Goal: Transaction & Acquisition: Purchase product/service

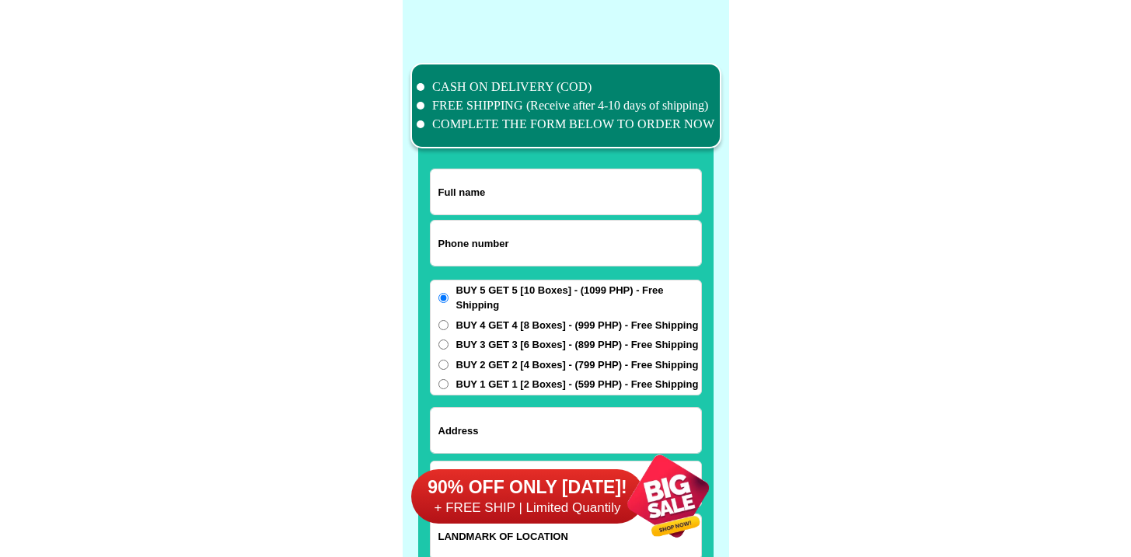
scroll to position [12083, 0]
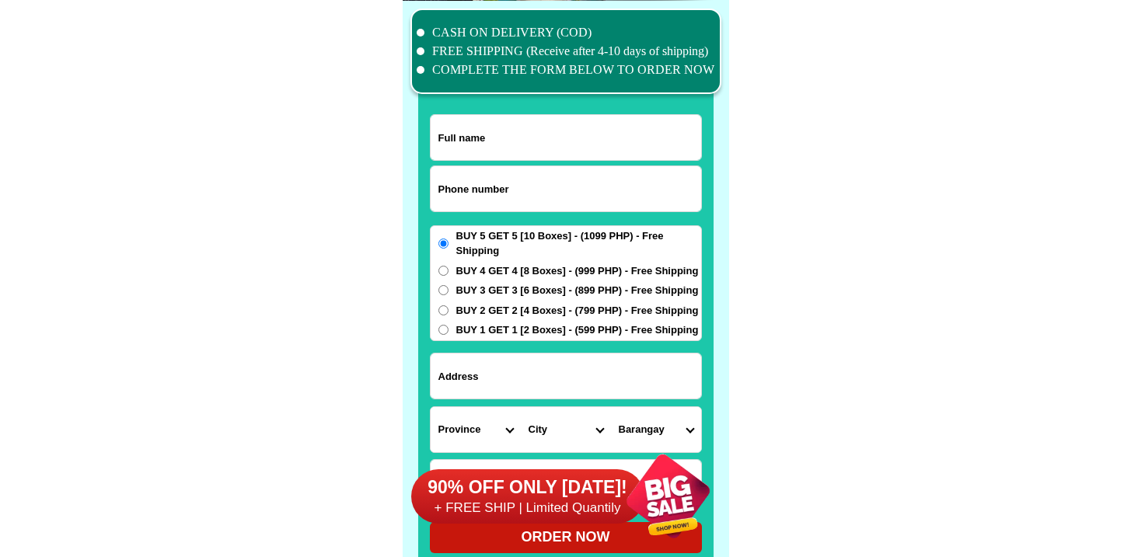
click at [476, 183] on input "Input phone_number" at bounding box center [566, 188] width 270 height 45
paste input "639669666867"
type input "639669666867"
click at [500, 115] on input "Input full_name" at bounding box center [566, 137] width 270 height 45
click at [500, 123] on input "Input full_name" at bounding box center [566, 137] width 270 height 45
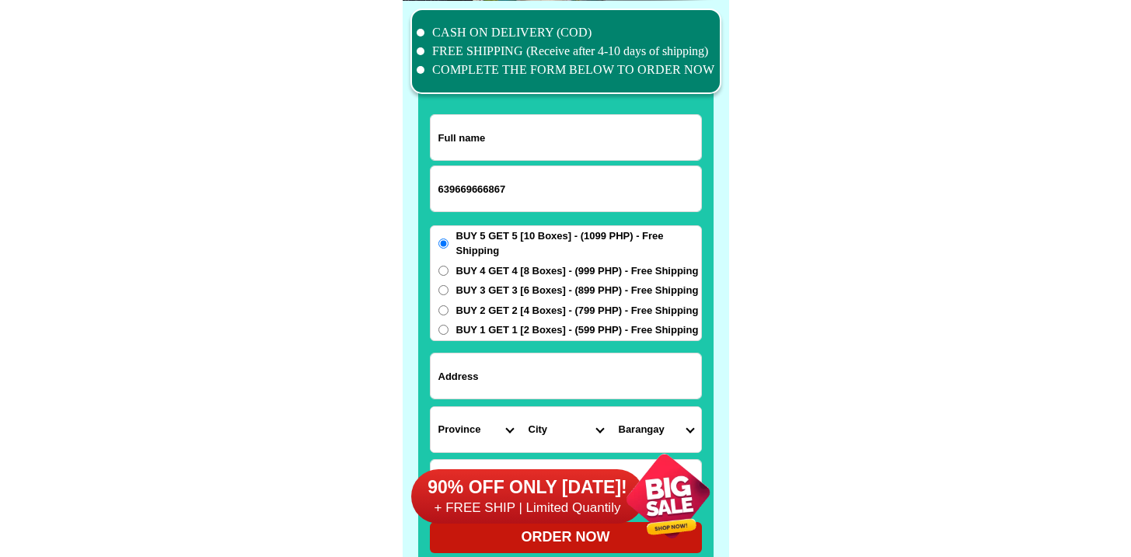
paste input "Hermino b. Tomada"
type input "Hermino b. Tomada"
click at [515, 379] on input "Input address" at bounding box center [566, 376] width 270 height 45
paste input "purok 1 Brgy. Baculod, Hinundayan, So. Leyte"
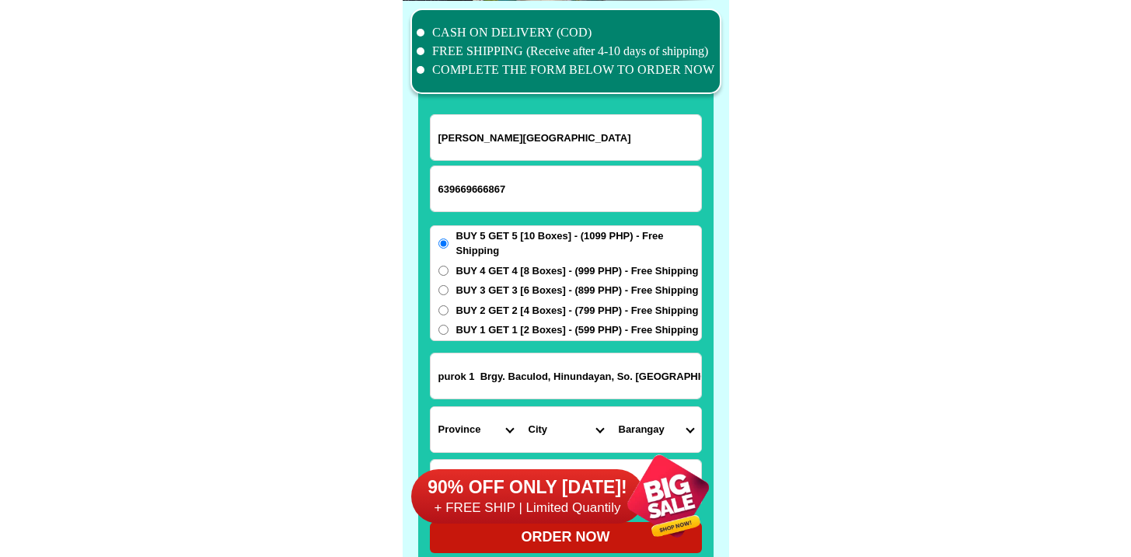
type input "purok 1 Brgy. Baculod, Hinundayan, So. Leyte"
click at [517, 299] on div "BUY 5 GET 5 [10 Boxes] - (1099 PHP) - Free Shipping BUY 4 GET 4 [8 Boxes] - (99…" at bounding box center [566, 283] width 272 height 116
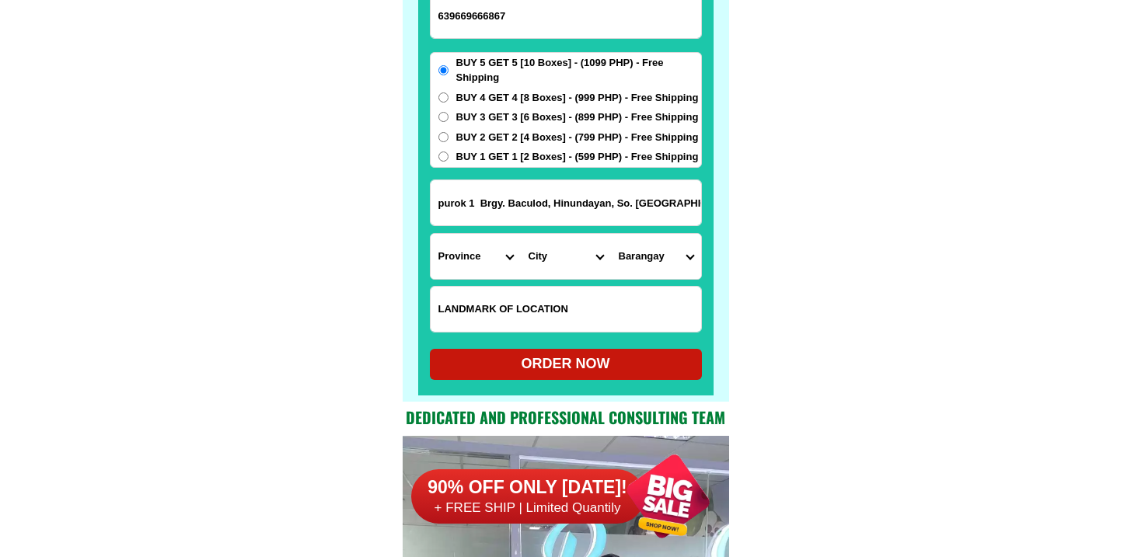
scroll to position [12324, 0]
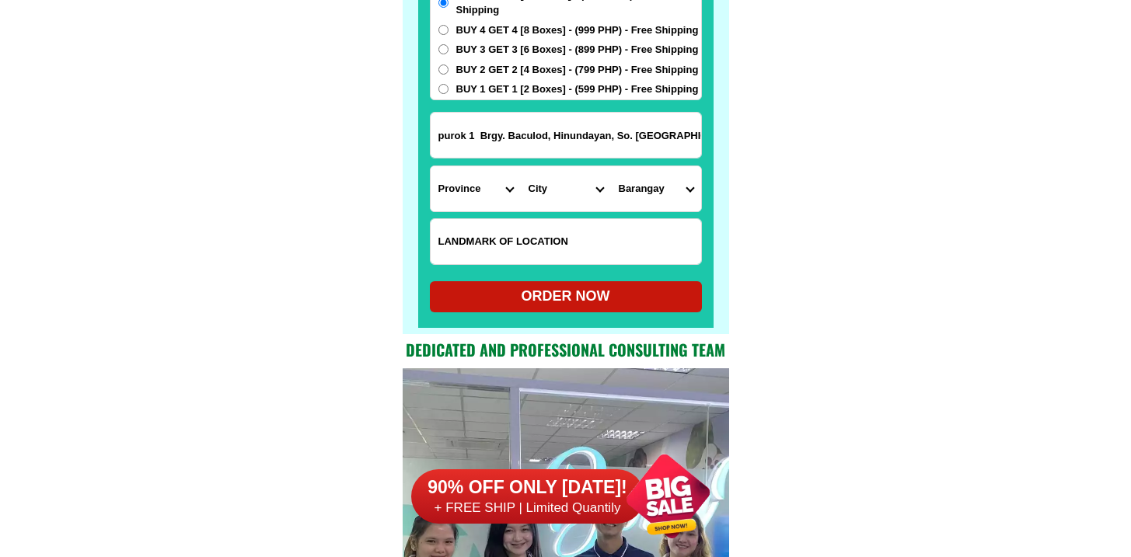
click at [514, 51] on span "BUY 3 GET 3 [6 Boxes] - (899 PHP) - Free Shipping" at bounding box center [577, 50] width 243 height 16
click at [448, 51] on input "BUY 3 GET 3 [6 Boxes] - (899 PHP) - Free Shipping" at bounding box center [443, 49] width 10 height 10
radio input "true"
click at [510, 63] on span "BUY 2 GET 2 [4 Boxes] - (799 PHP) - Free Shipping" at bounding box center [577, 70] width 243 height 16
click at [448, 65] on input "BUY 2 GET 2 [4 Boxes] - (799 PHP) - Free Shipping" at bounding box center [443, 70] width 10 height 10
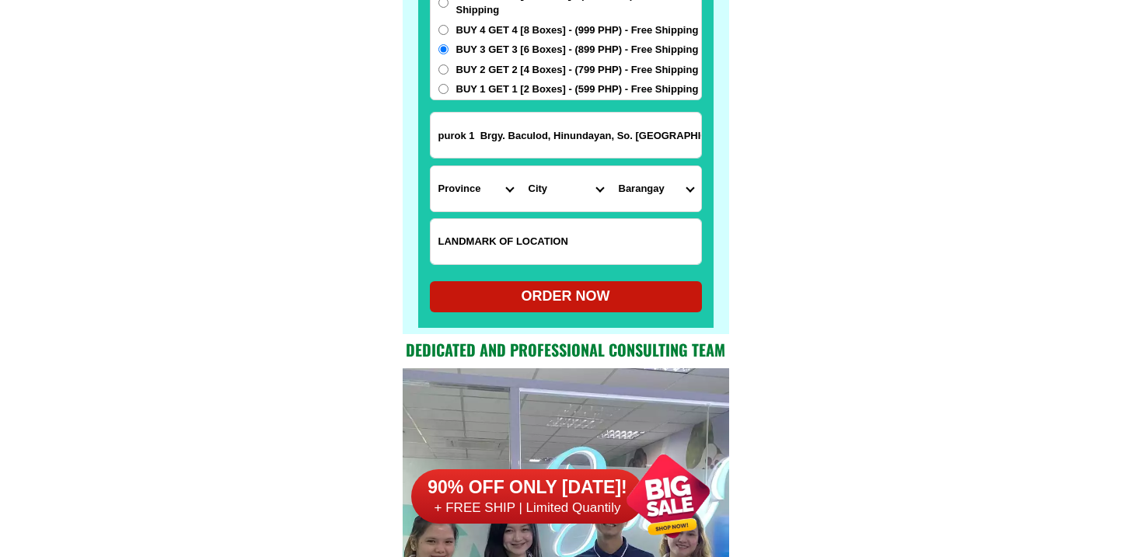
radio input "true"
click at [536, 234] on input "Input LANDMARKOFLOCATION" at bounding box center [566, 241] width 270 height 45
paste input "HCI Hinundayan, So. Leyte"
type input "HCI Hinundayan, So. Leyte"
click at [450, 178] on select "Province [GEOGRAPHIC_DATA] [GEOGRAPHIC_DATA] [GEOGRAPHIC_DATA] [GEOGRAPHIC_DATA…" at bounding box center [476, 188] width 90 height 45
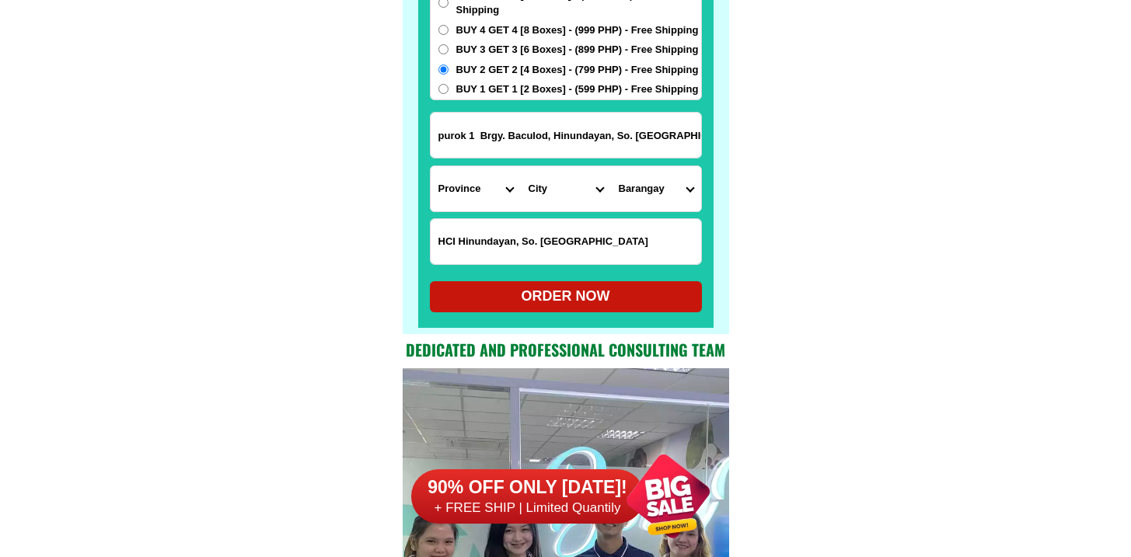
select select "63_976"
click at [431, 166] on select "Province [GEOGRAPHIC_DATA] [GEOGRAPHIC_DATA] [GEOGRAPHIC_DATA] [GEOGRAPHIC_DATA…" at bounding box center [476, 188] width 90 height 45
click at [581, 197] on select "City Anahawan Hinunangan Hinundayan Libagon Limasawa Maasin-city Macrohon Pintu…" at bounding box center [566, 188] width 90 height 45
select select "63_9761566"
click at [521, 166] on select "City Anahawan Hinunangan Hinundayan Libagon Limasawa Maasin-city Macrohon Pintu…" at bounding box center [566, 188] width 90 height 45
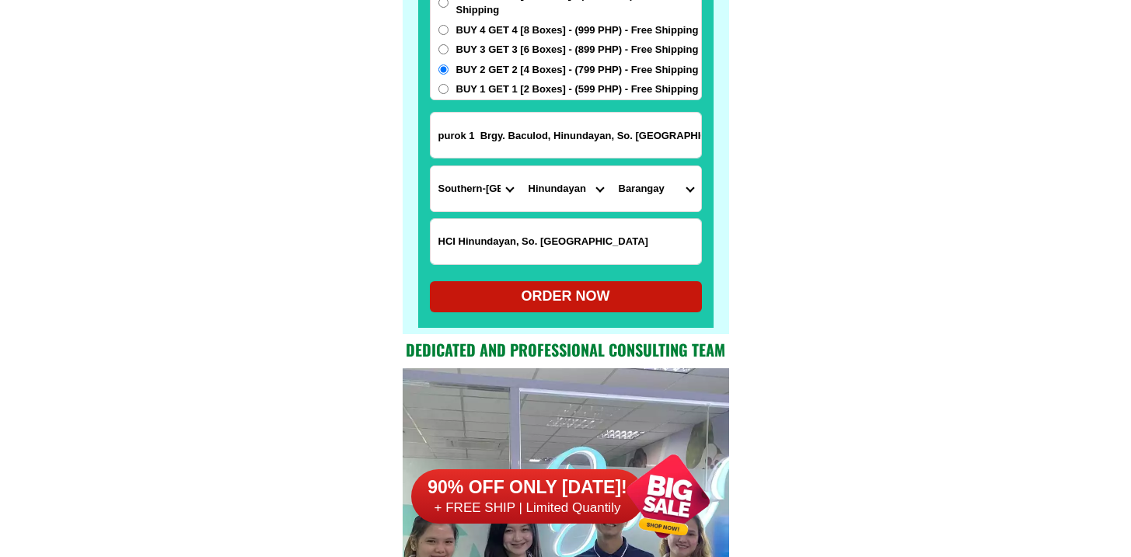
click at [676, 193] on select "Barangay Amaga Ambao An-an Baculod Biasong Bugho Cabulisan Cat-iwing District i…" at bounding box center [656, 188] width 90 height 45
select select "63_97615662020"
click at [611, 166] on select "Barangay Amaga Ambao An-an Baculod Biasong Bugho Cabulisan Cat-iwing District i…" at bounding box center [656, 188] width 90 height 45
click at [577, 288] on div "ORDER NOW" at bounding box center [566, 296] width 272 height 21
radio input "true"
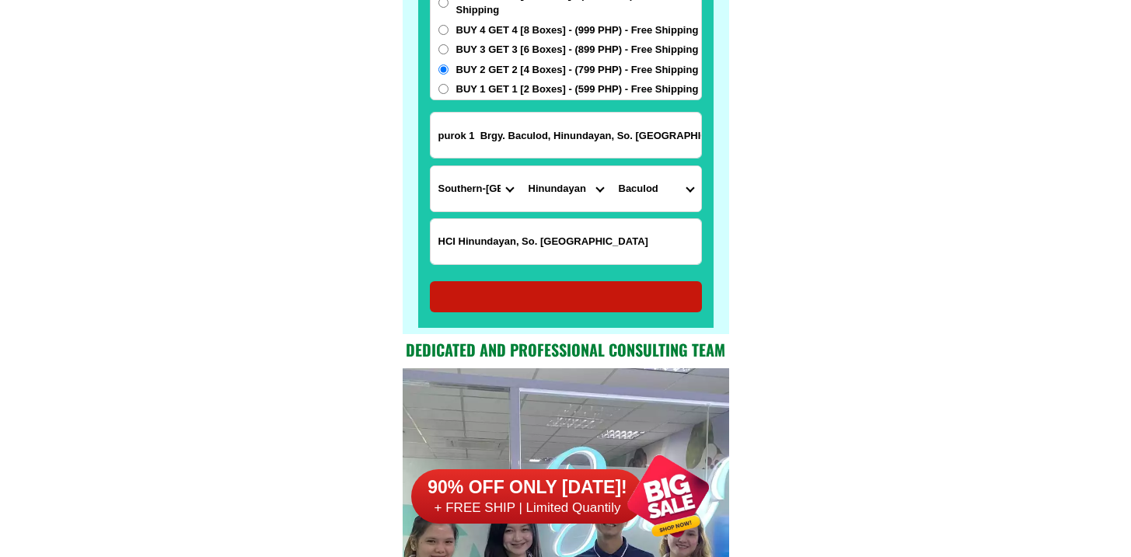
radio input "true"
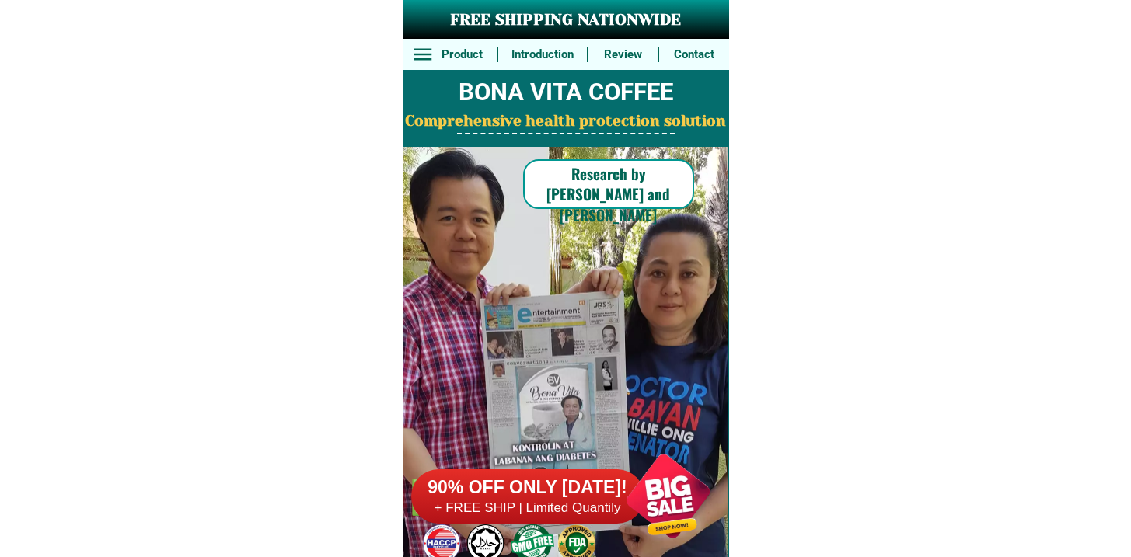
click at [515, 492] on h6 "90% OFF ONLY [DATE]!" at bounding box center [527, 487] width 233 height 23
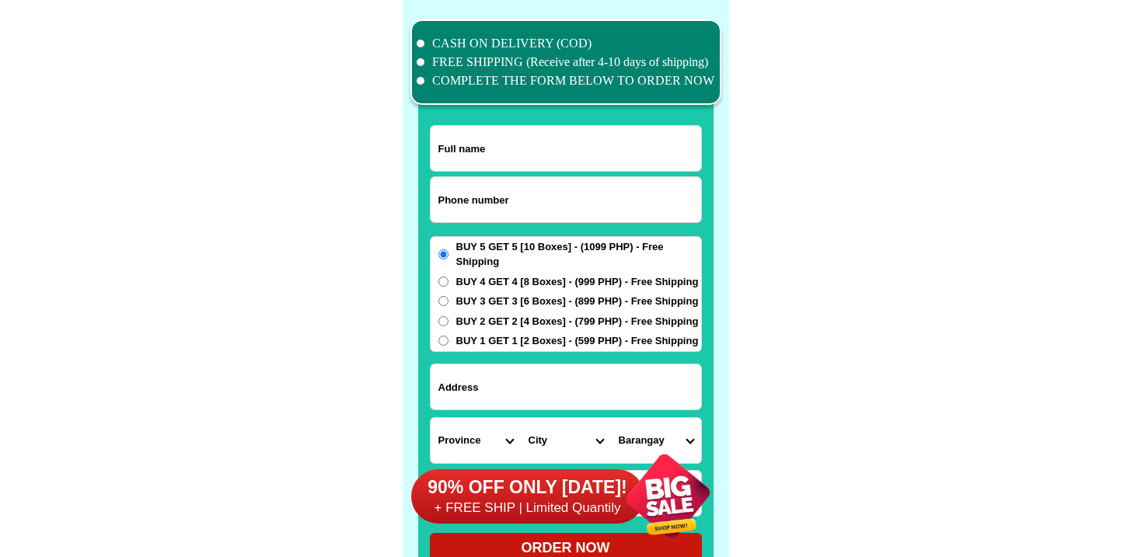
scroll to position [12083, 0]
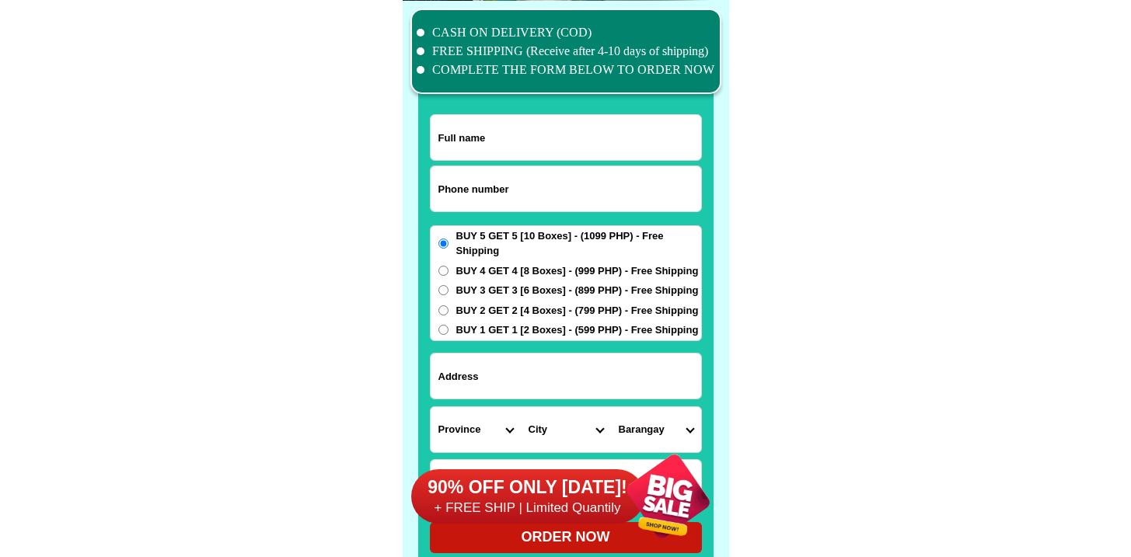
click at [500, 210] on input "Input phone_number" at bounding box center [566, 188] width 270 height 45
paste input "9177905019"
click at [438, 194] on input "9177905019" at bounding box center [566, 188] width 270 height 45
click at [438, 193] on input "9177905019" at bounding box center [566, 188] width 270 height 45
type input "09177905019"
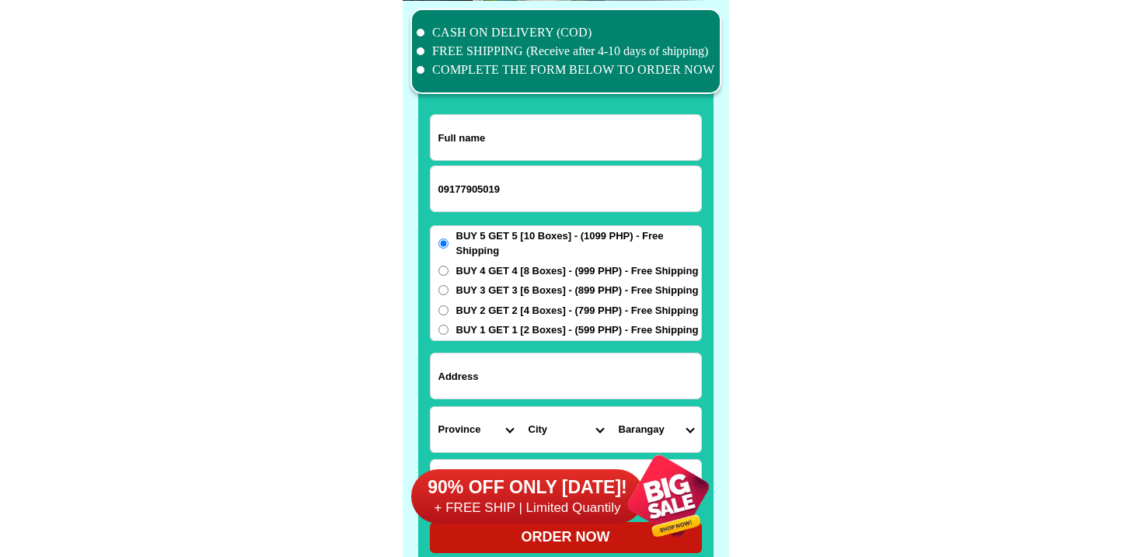
click at [529, 140] on input "Input full_name" at bounding box center [566, 137] width 270 height 45
paste input "Ramon Dayrit"
type input "Ramon Dayrit"
click at [496, 358] on input "Input address" at bounding box center [566, 376] width 270 height 45
click at [496, 376] on input "Input address" at bounding box center [566, 376] width 270 height 45
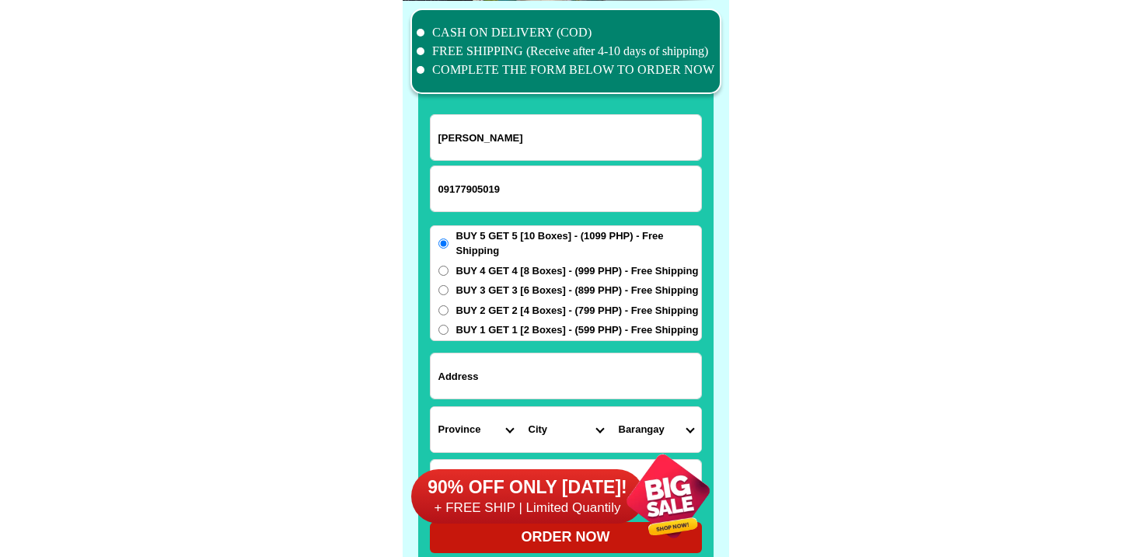
paste input "No. 5 Diamond St., UP Professor Village"
type input "No. 5 Diamond St., UP Professor Village"
click at [479, 265] on span "BUY 4 GET 4 [8 Boxes] - (999 PHP) - Free Shipping" at bounding box center [577, 271] width 243 height 16
click at [448, 266] on input "BUY 4 GET 4 [8 Boxes] - (999 PHP) - Free Shipping" at bounding box center [443, 271] width 10 height 10
radio input "true"
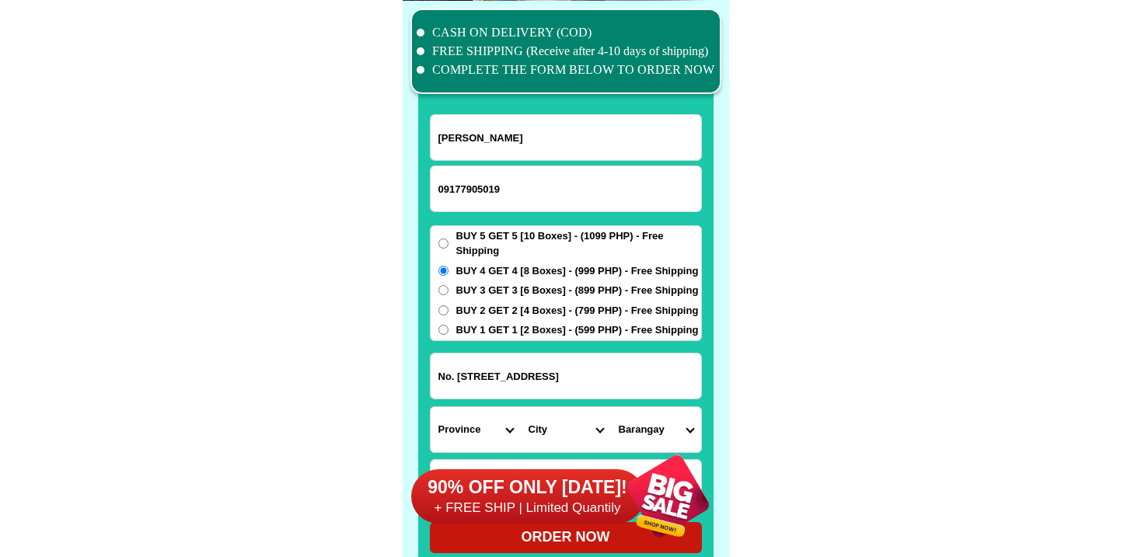
click at [455, 417] on select "Province [GEOGRAPHIC_DATA] [GEOGRAPHIC_DATA] [GEOGRAPHIC_DATA] [GEOGRAPHIC_DATA…" at bounding box center [476, 429] width 90 height 45
select select "63_219"
click at [431, 407] on select "Province [GEOGRAPHIC_DATA] [GEOGRAPHIC_DATA] [GEOGRAPHIC_DATA] [GEOGRAPHIC_DATA…" at bounding box center [476, 429] width 90 height 45
click at [551, 431] on select "City Binondo CALOOCAN Ermita Intramuros Las-pinas Makati Malabon-city Malate Ma…" at bounding box center [566, 429] width 90 height 45
select select "63_2194070"
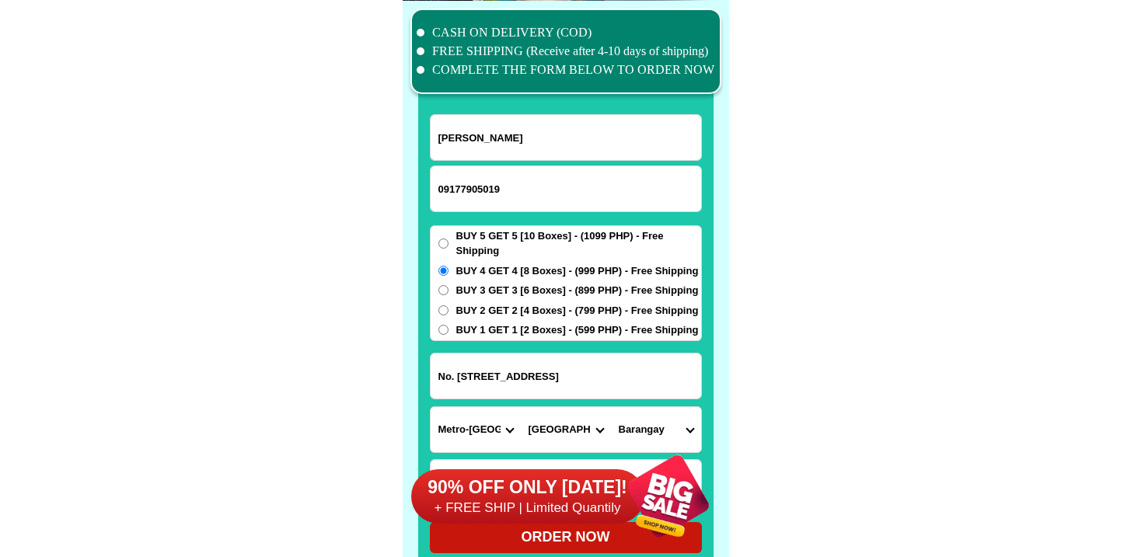
click at [521, 407] on select "City Binondo CALOOCAN Ermita Intramuros Las-pinas Makati Malabon-city Malate Ma…" at bounding box center [566, 429] width 90 height 45
click at [637, 417] on select "Barangay Alicia Amihan Apolonio samson Aurora Baesa Bagbag Bago bantay Bagong l…" at bounding box center [656, 429] width 90 height 45
select select "63_21940707675"
click at [611, 407] on select "Barangay Alicia Amihan Apolonio samson Aurora Baesa Bagbag Bago bantay Bagong l…" at bounding box center [656, 429] width 90 height 45
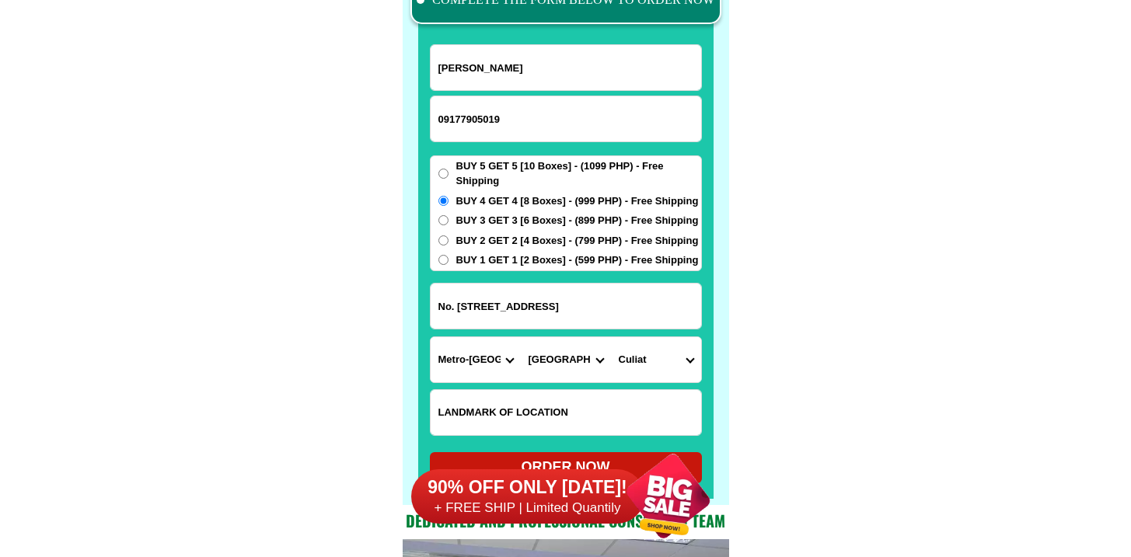
scroll to position [12246, 0]
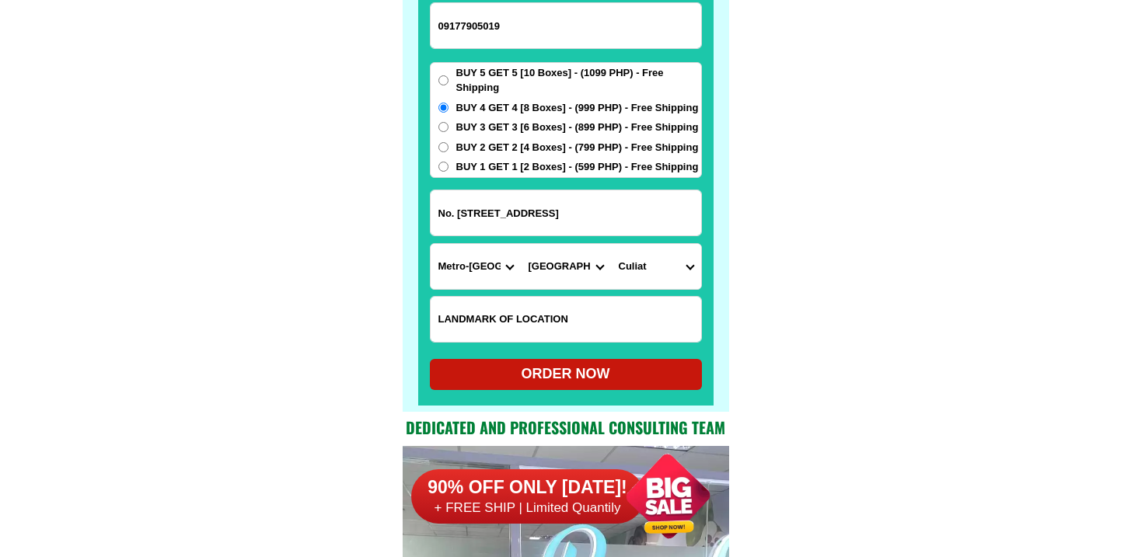
click at [527, 373] on div "ORDER NOW" at bounding box center [566, 374] width 272 height 21
radio input "true"
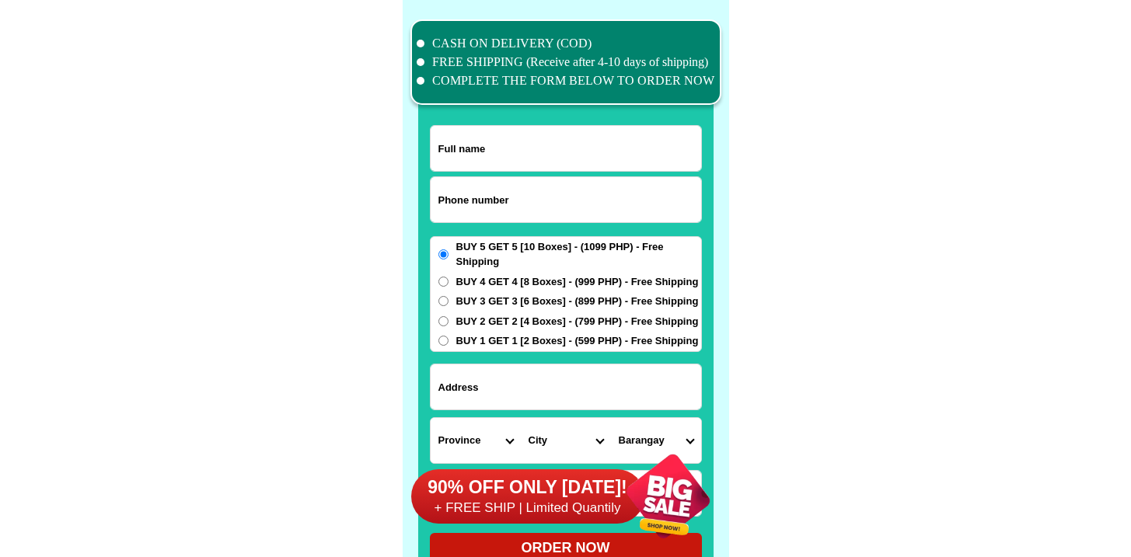
scroll to position [12083, 0]
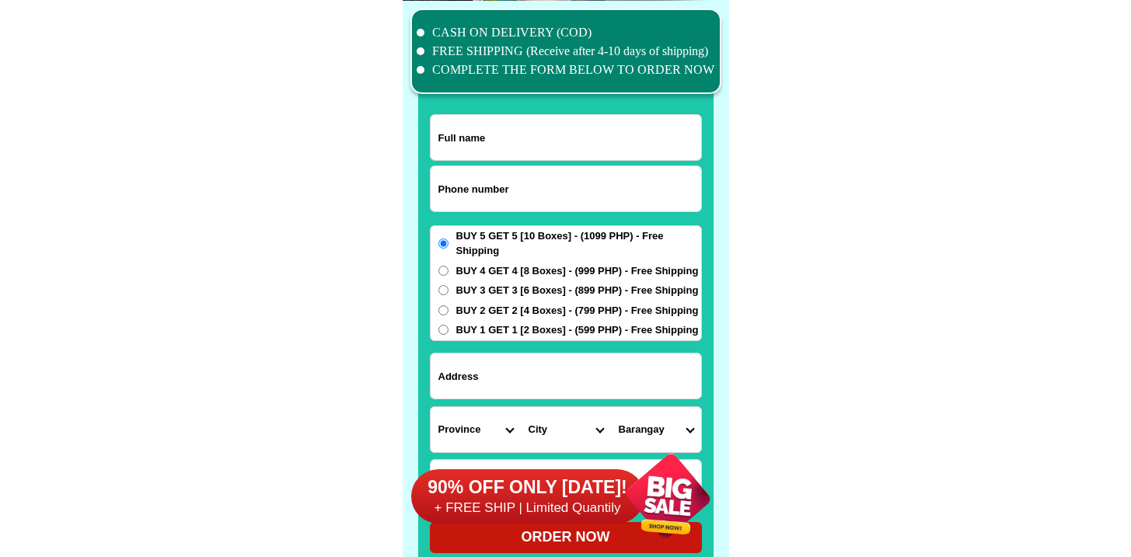
click at [526, 201] on input "Input phone_number" at bounding box center [566, 188] width 270 height 45
paste input "9391053881"
click at [451, 186] on input "0 9391053881" at bounding box center [566, 188] width 270 height 45
click at [449, 185] on input "0 9391053881" at bounding box center [566, 188] width 270 height 45
click at [450, 187] on input "0 9391053881" at bounding box center [566, 188] width 270 height 45
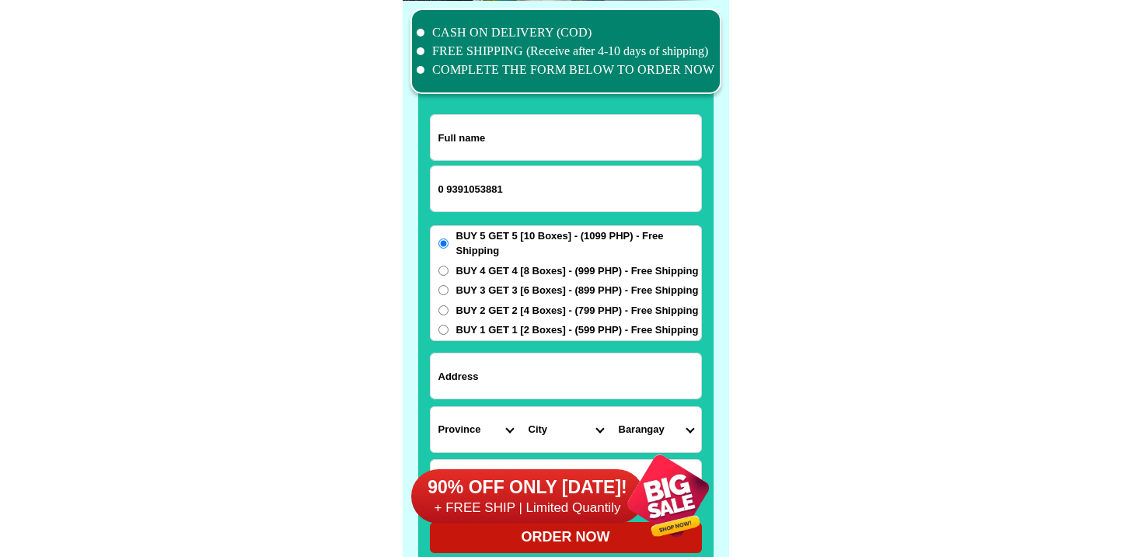
click at [448, 187] on input "0 9391053881" at bounding box center [566, 188] width 270 height 45
type input "09391053881"
click at [529, 128] on input "Input full_name" at bounding box center [566, 137] width 270 height 45
paste input "William D, Tallawan"
type input "William D, Tallawan"
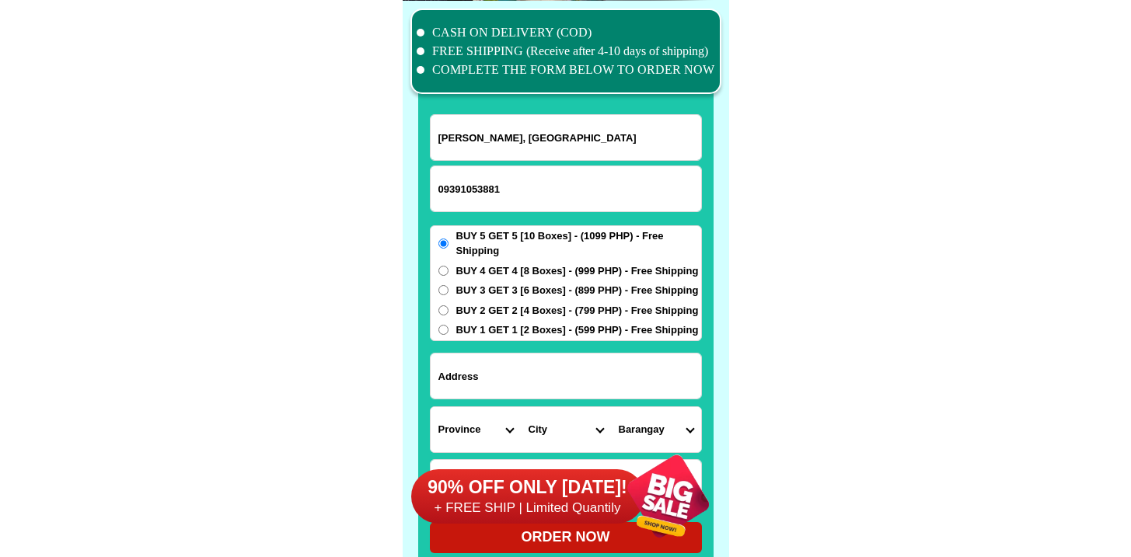
click at [504, 392] on input "Input address" at bounding box center [566, 376] width 270 height 45
paste input "Back of Labanderos"
type input "Back of Labanderos"
click at [466, 425] on select "Province [GEOGRAPHIC_DATA] [GEOGRAPHIC_DATA] [GEOGRAPHIC_DATA] [GEOGRAPHIC_DATA…" at bounding box center [476, 429] width 90 height 45
select select "63_32"
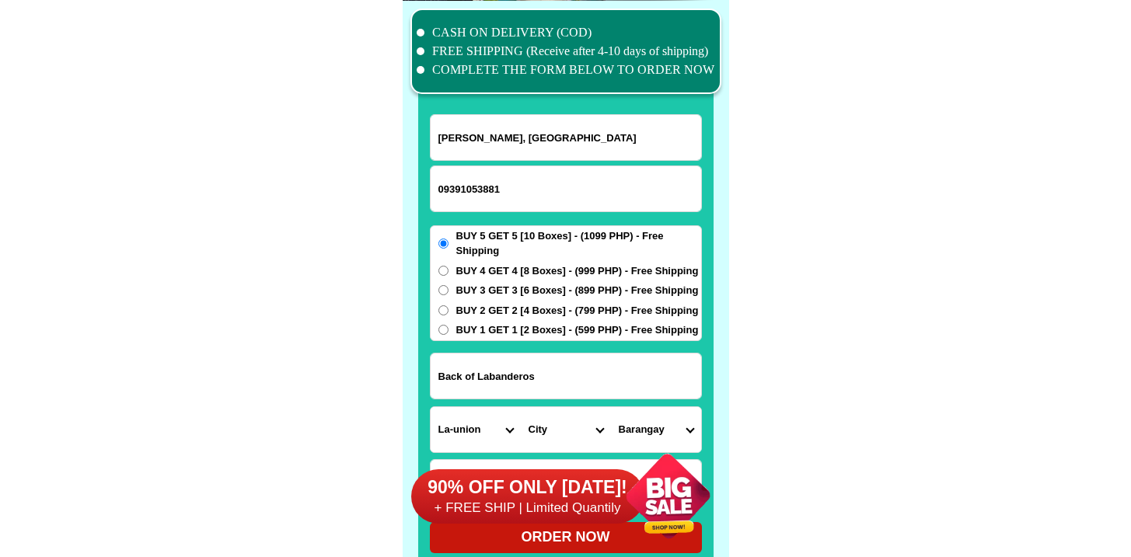
click at [431, 407] on select "Province [GEOGRAPHIC_DATA] [GEOGRAPHIC_DATA] [GEOGRAPHIC_DATA] [GEOGRAPHIC_DATA…" at bounding box center [476, 429] width 90 height 45
click at [568, 431] on select "City Agoo Aringay Bacnotan Bagulin Balaoan Bangar Bauang Caba La-union-burgos L…" at bounding box center [566, 429] width 90 height 45
select select "63_324644"
click at [521, 407] on select "City Agoo Aringay Bacnotan Bagulin Balaoan Bangar Bauang Caba La-union-burgos L…" at bounding box center [566, 429] width 90 height 45
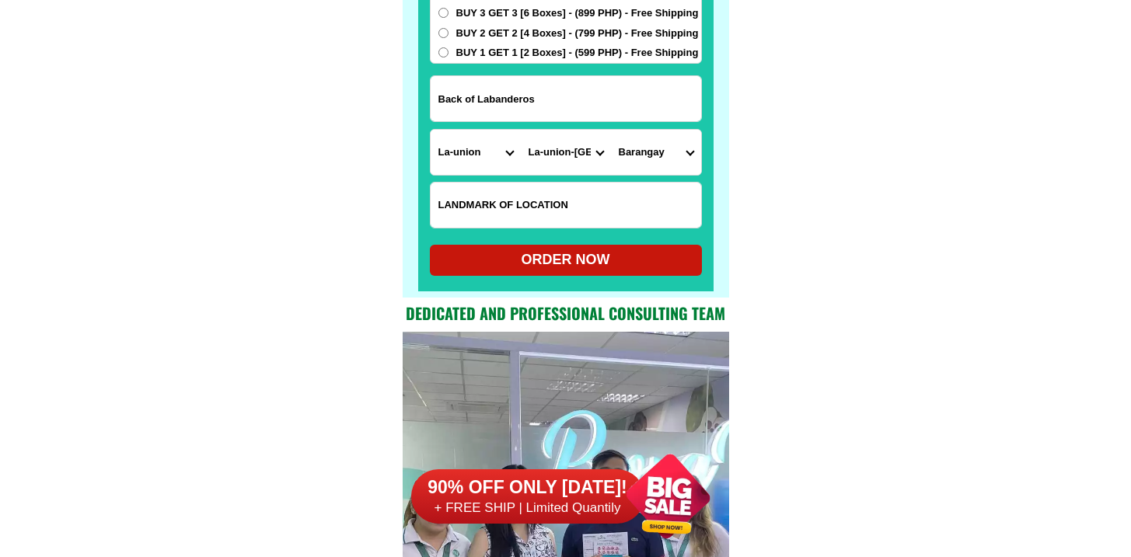
click at [640, 155] on select "Barangay Abut Apaleng Bacsil Bangbangolan Bangcusay Barangay i (pob.) Barangay …" at bounding box center [656, 152] width 90 height 45
select select "63_3246448464"
click at [611, 130] on select "Barangay Abut Apaleng Bacsil Bangbangolan Bangcusay Barangay i (pob.) Barangay …" at bounding box center [656, 152] width 90 height 45
click at [560, 242] on form "William D, Tallawan 09391053881 ORDER NOW Back of Labanderos Province Abra Agus…" at bounding box center [566, 56] width 272 height 439
click at [551, 266] on div "ORDER NOW" at bounding box center [566, 260] width 272 height 21
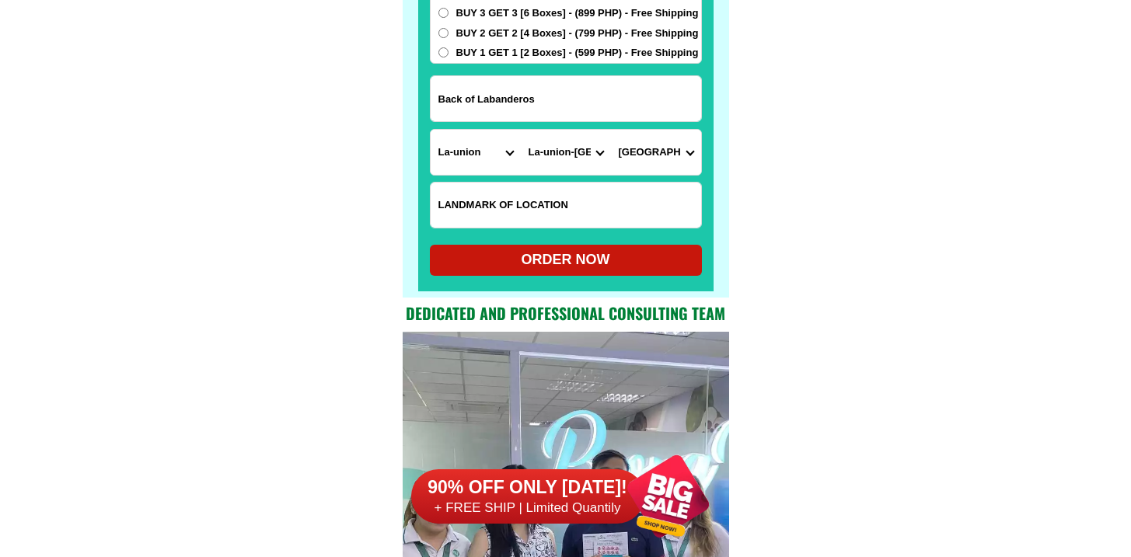
radio input "true"
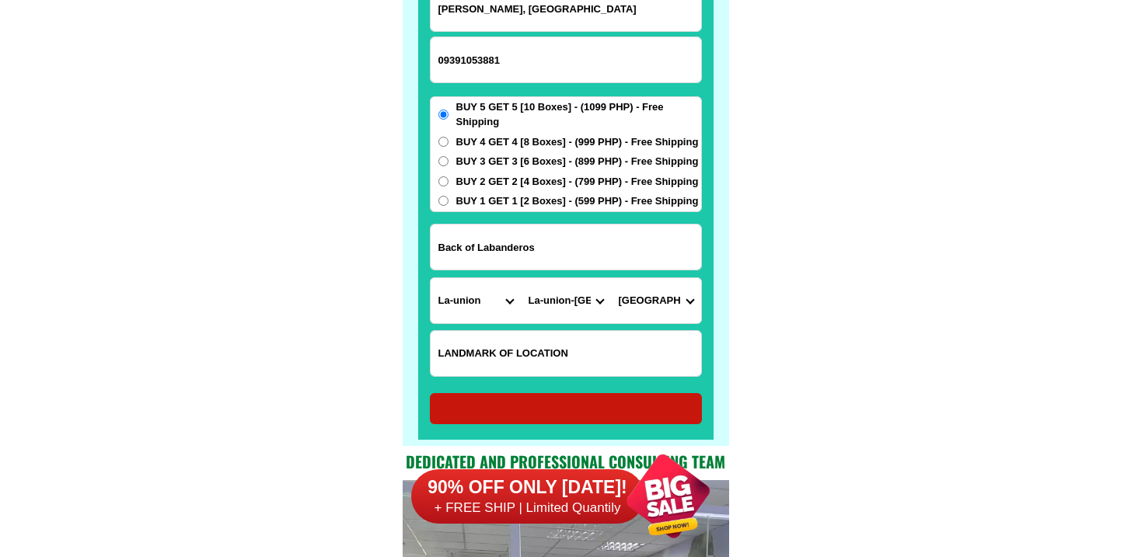
scroll to position [12209, 0]
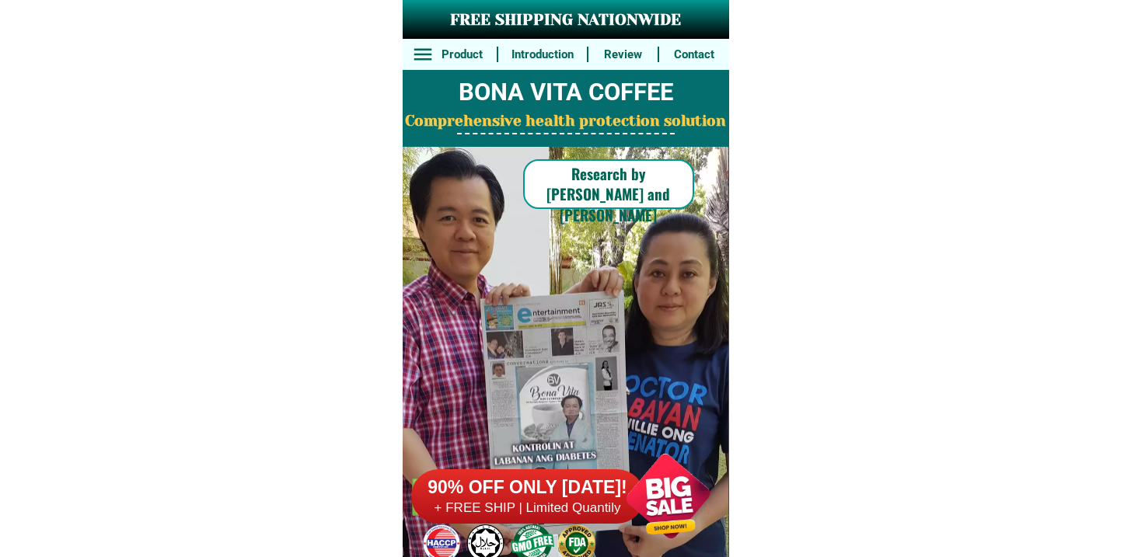
click at [474, 472] on div at bounding box center [527, 496] width 233 height 54
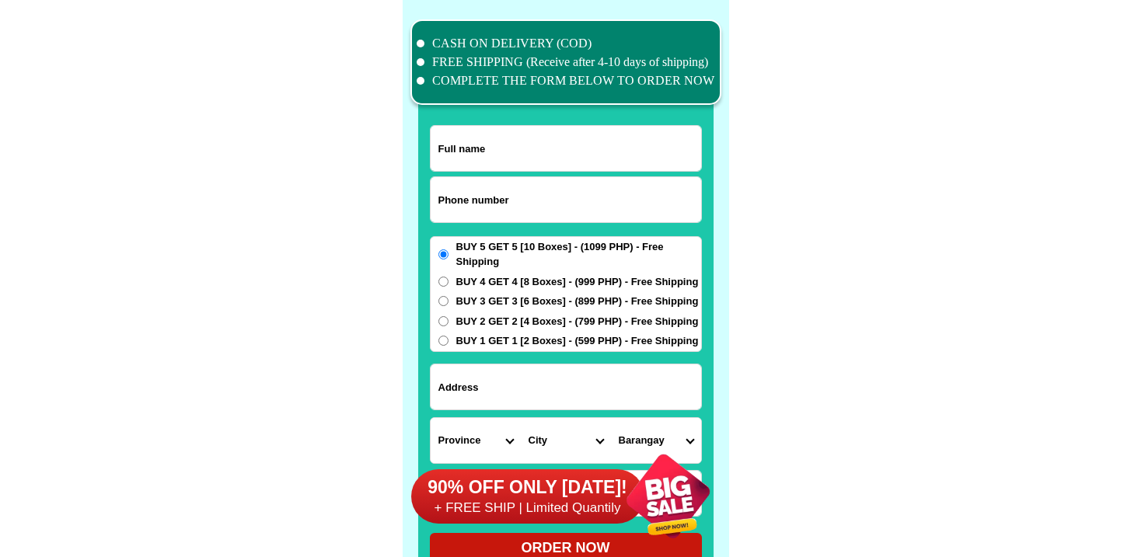
scroll to position [12083, 0]
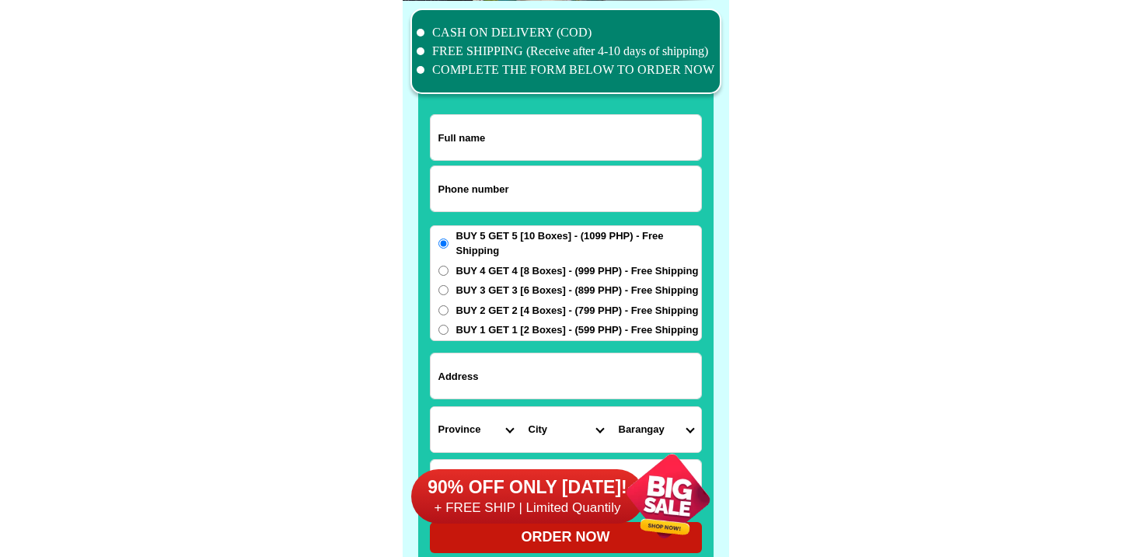
click at [556, 192] on input "Input phone_number" at bounding box center [566, 188] width 270 height 45
paste input "9672583002"
click at [448, 187] on input "0 9672583002" at bounding box center [566, 188] width 270 height 45
type input "09672583002"
click at [551, 141] on input "Input full_name" at bounding box center [566, 137] width 270 height 45
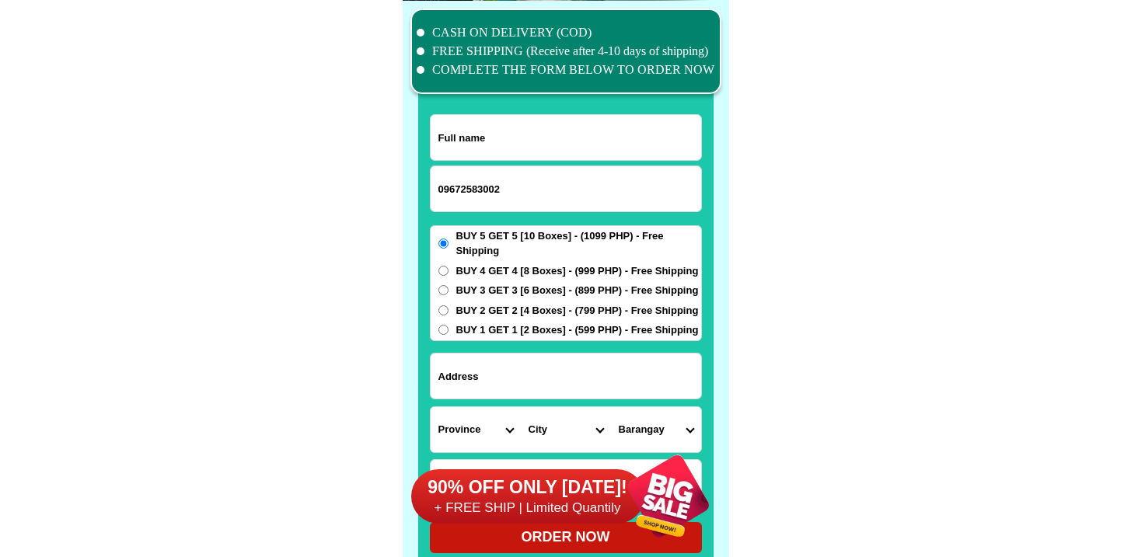
paste input "Alex Aquino"
type input "Alex Aquino"
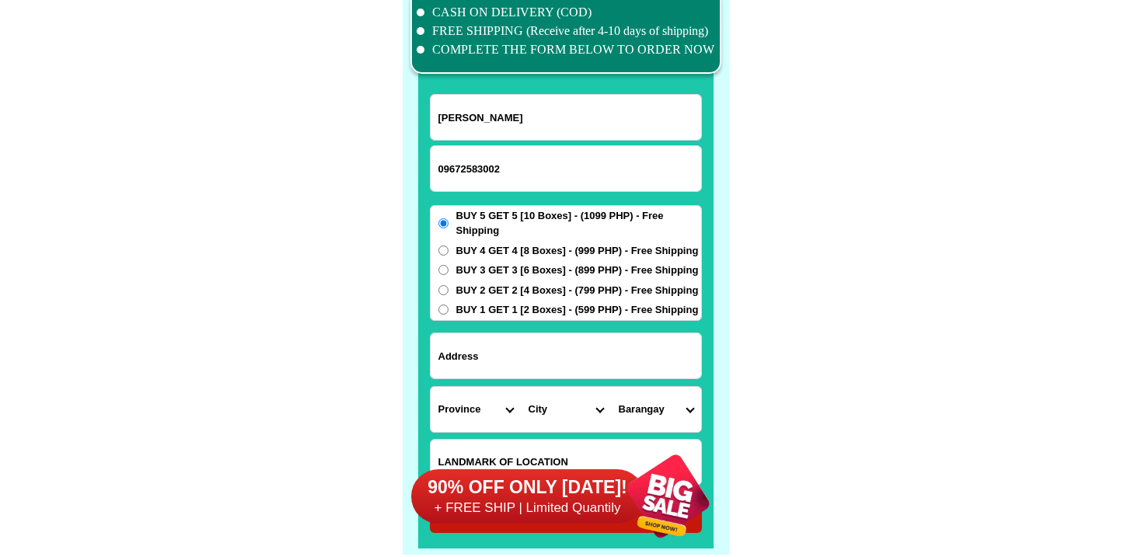
scroll to position [12133, 0]
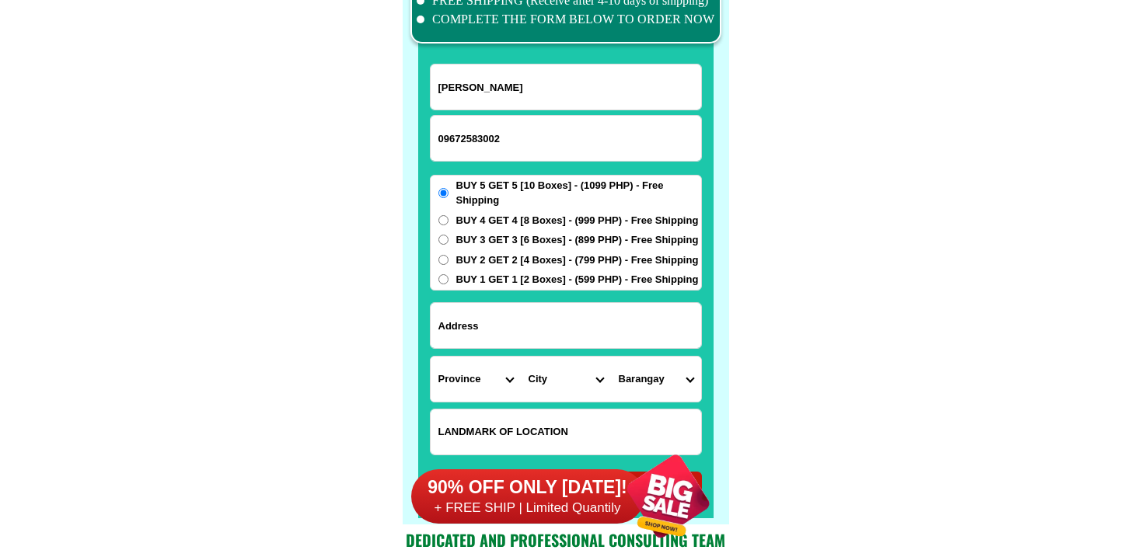
click at [518, 312] on input "Input address" at bounding box center [566, 325] width 270 height 45
click at [495, 429] on input "Input LANDMARKOFLOCATION" at bounding box center [566, 432] width 270 height 45
paste input "Front of center chapel"
type input "Front of center chapel"
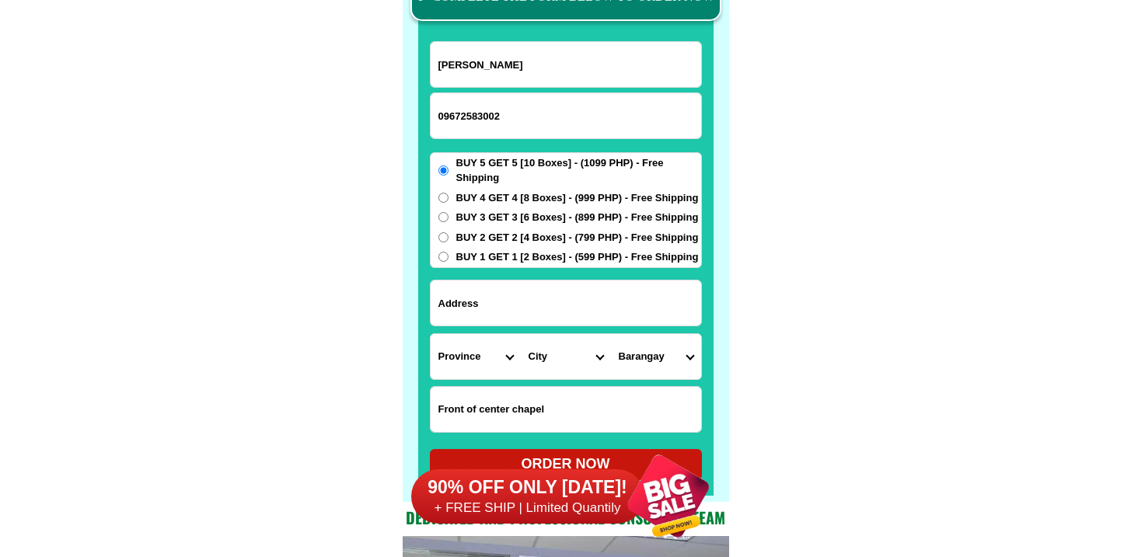
scroll to position [12184, 0]
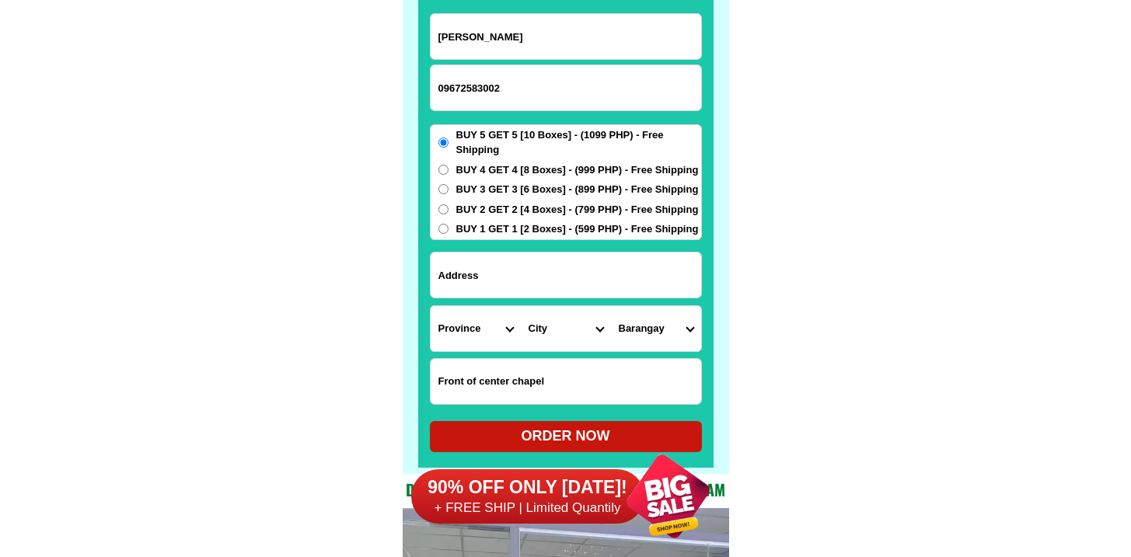
click at [532, 263] on input "Input address" at bounding box center [566, 275] width 270 height 45
paste input "Brgy.Sto Nino front of center chapel Ibaan Batangas"
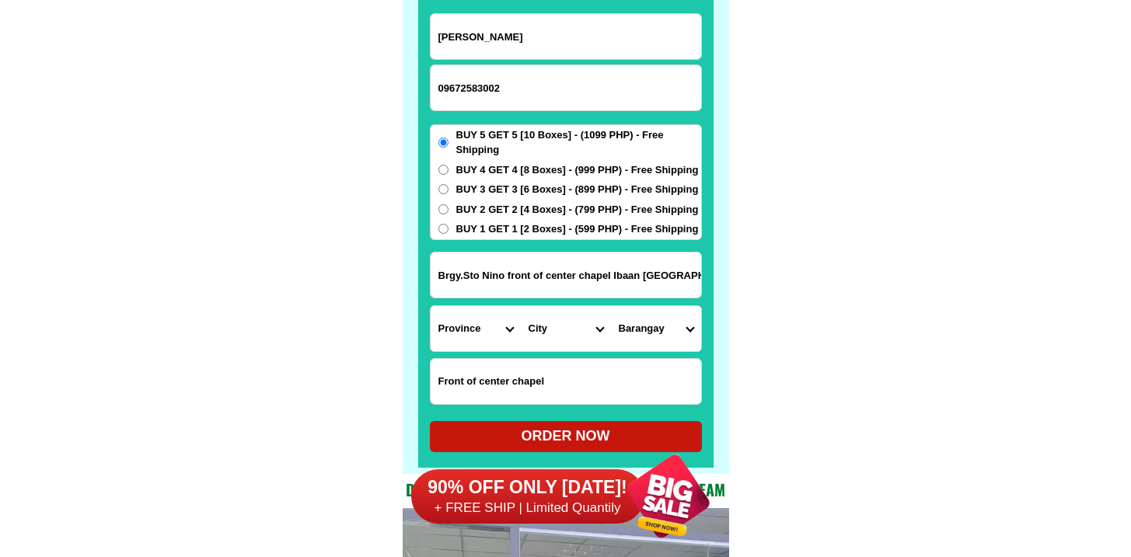
click at [532, 263] on input "Brgy.Sto Nino front of center chapel Ibaan Batangas" at bounding box center [566, 275] width 270 height 45
type input "Brgy.Sto Nino front of center chapel Ibaan Batangas"
click at [455, 323] on select "Province [GEOGRAPHIC_DATA] [GEOGRAPHIC_DATA] [GEOGRAPHIC_DATA] [GEOGRAPHIC_DATA…" at bounding box center [476, 328] width 90 height 45
select select "63_108"
click at [431, 306] on select "Province [GEOGRAPHIC_DATA] [GEOGRAPHIC_DATA] [GEOGRAPHIC_DATA] [GEOGRAPHIC_DATA…" at bounding box center [476, 328] width 90 height 45
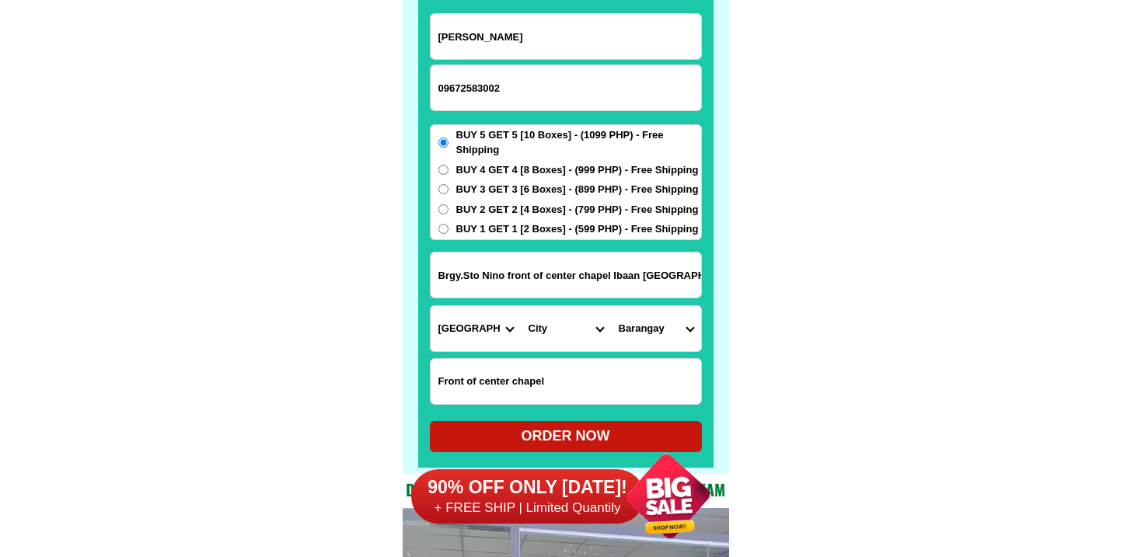
click at [559, 337] on select "City Agoncillo Alitagtag Allacapan Balayan Batangas-balete Batangas-city Batang…" at bounding box center [566, 328] width 90 height 45
select select "63_108232"
click at [521, 306] on select "City Agoncillo Alitagtag Allacapan Balayan Batangas-balete Batangas-city Batang…" at bounding box center [566, 328] width 90 height 45
click at [641, 342] on select "Barangay Bago Balanga Bungahan Calamias Catandala Coliat Dayapan Lapu-lapu Lucs…" at bounding box center [656, 328] width 90 height 45
select select "63_1082328219"
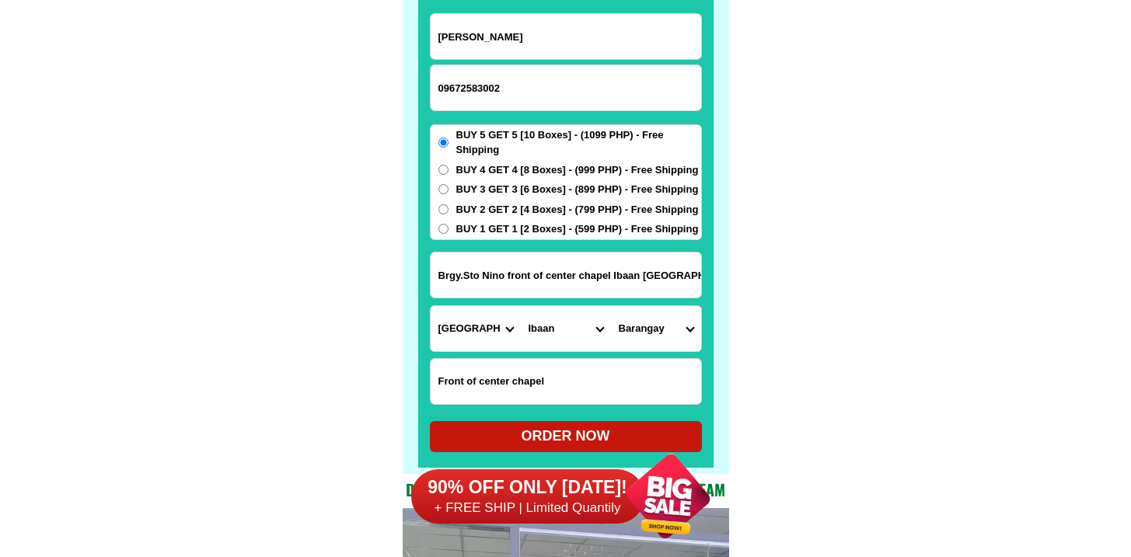
click at [611, 306] on select "Barangay Bago Balanga Bungahan Calamias Catandala Coliat Dayapan Lapu-lapu Lucs…" at bounding box center [656, 328] width 90 height 45
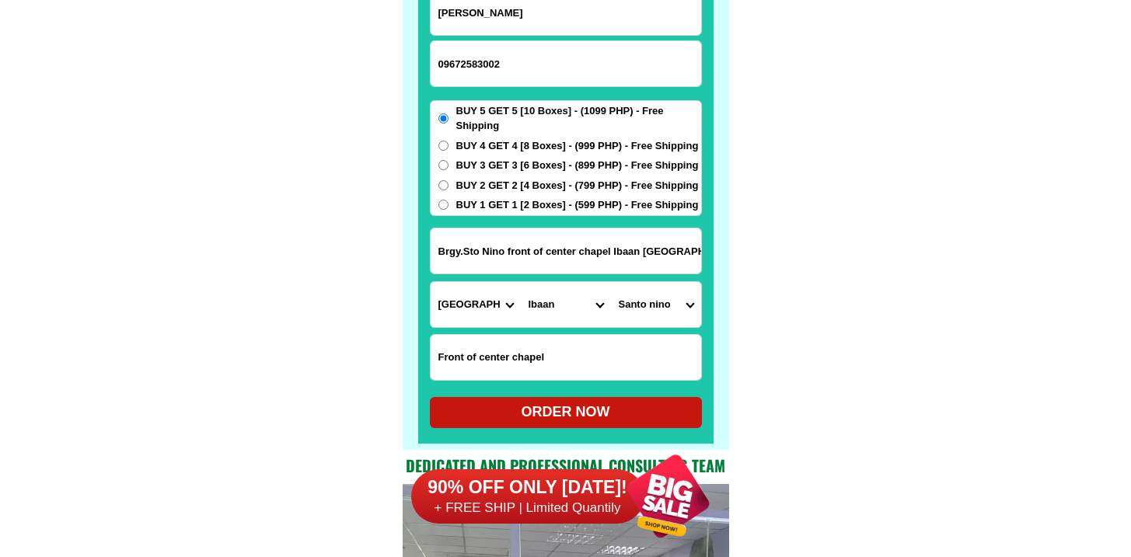
scroll to position [12235, 0]
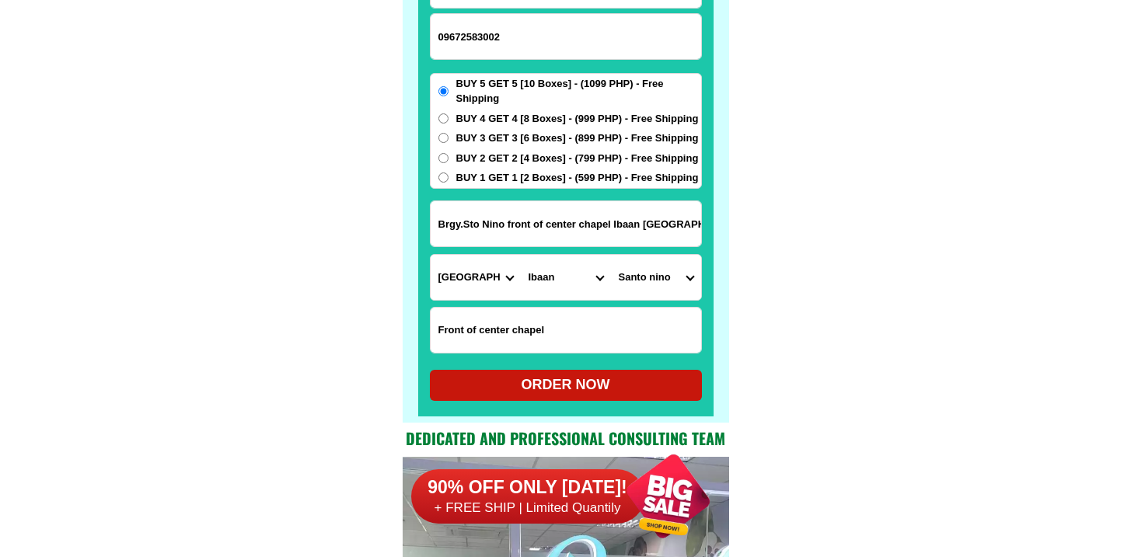
click at [541, 386] on div "ORDER NOW" at bounding box center [566, 385] width 272 height 21
radio input "true"
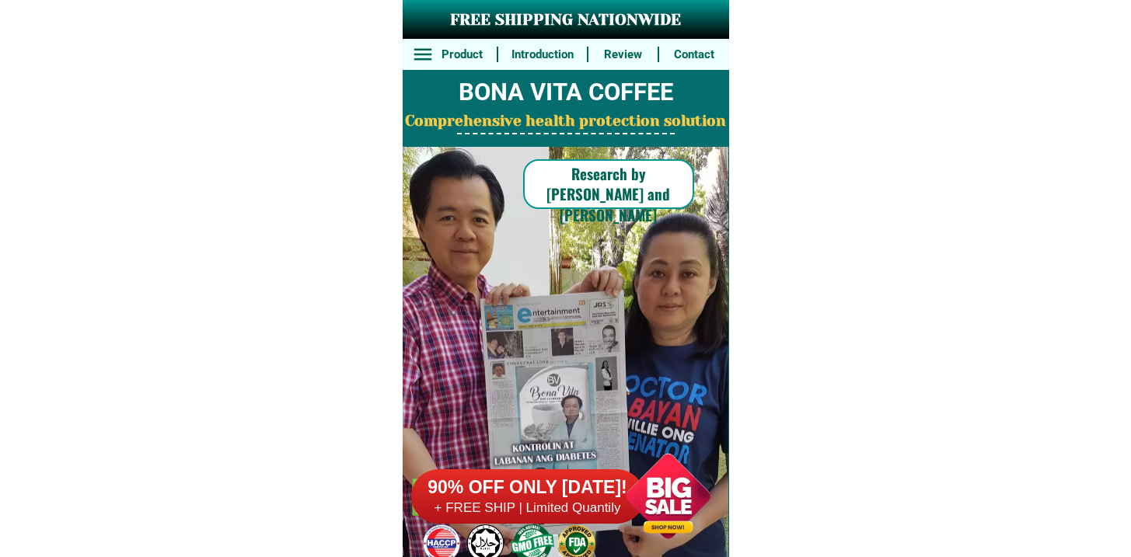
click at [547, 524] on div "90% OFF ONLY [DATE]! + FREE SHIP | Limited Quantily" at bounding box center [570, 496] width 318 height 122
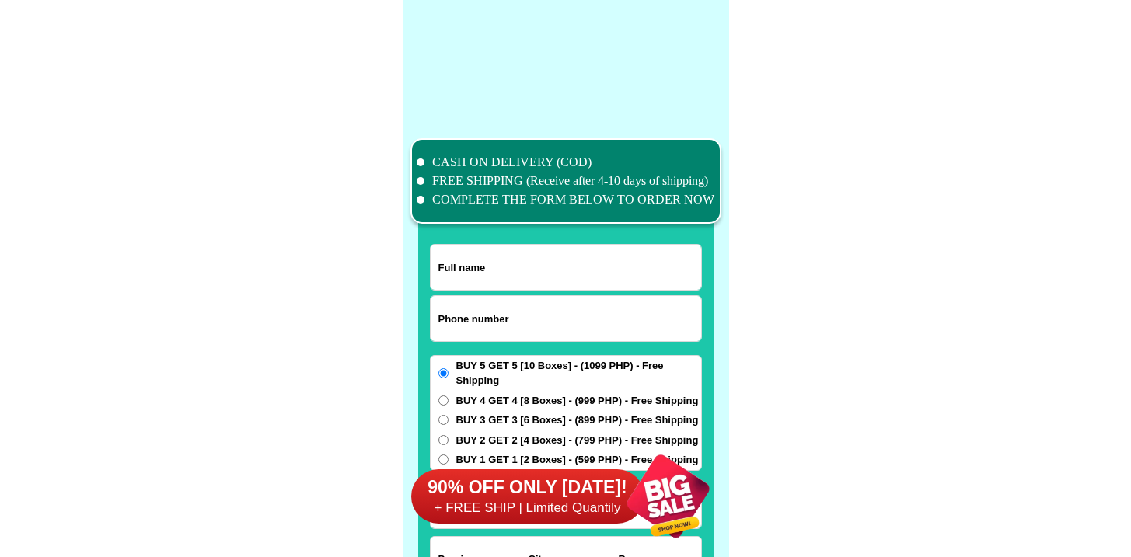
scroll to position [12083, 0]
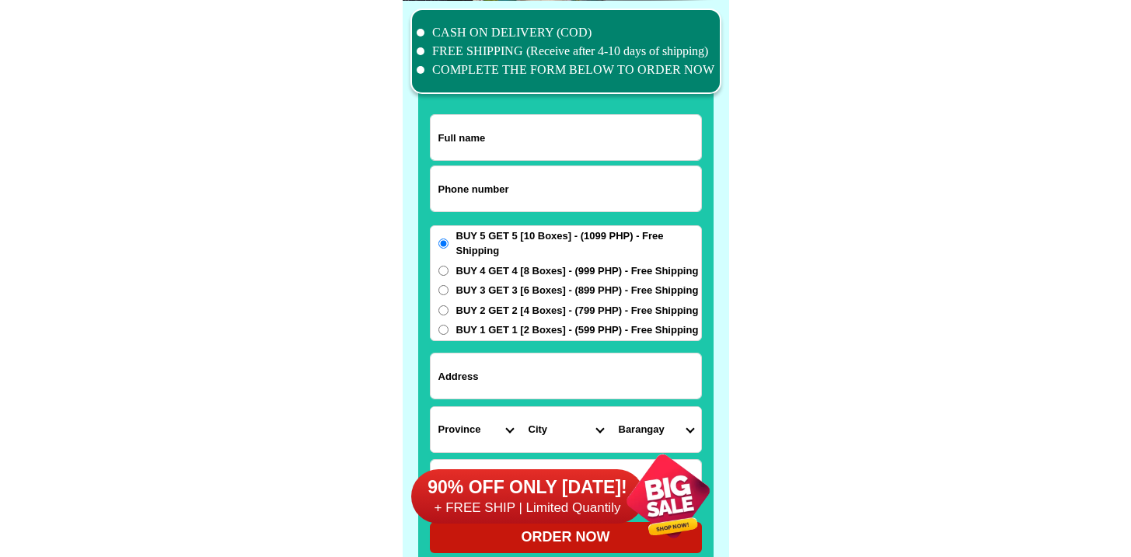
click at [565, 199] on input "Input phone_number" at bounding box center [566, 188] width 270 height 45
paste input "9356930618"
click at [441, 190] on input "9356930618" at bounding box center [566, 188] width 270 height 45
click at [436, 188] on input "9356930618" at bounding box center [566, 188] width 270 height 45
type input "09356930618"
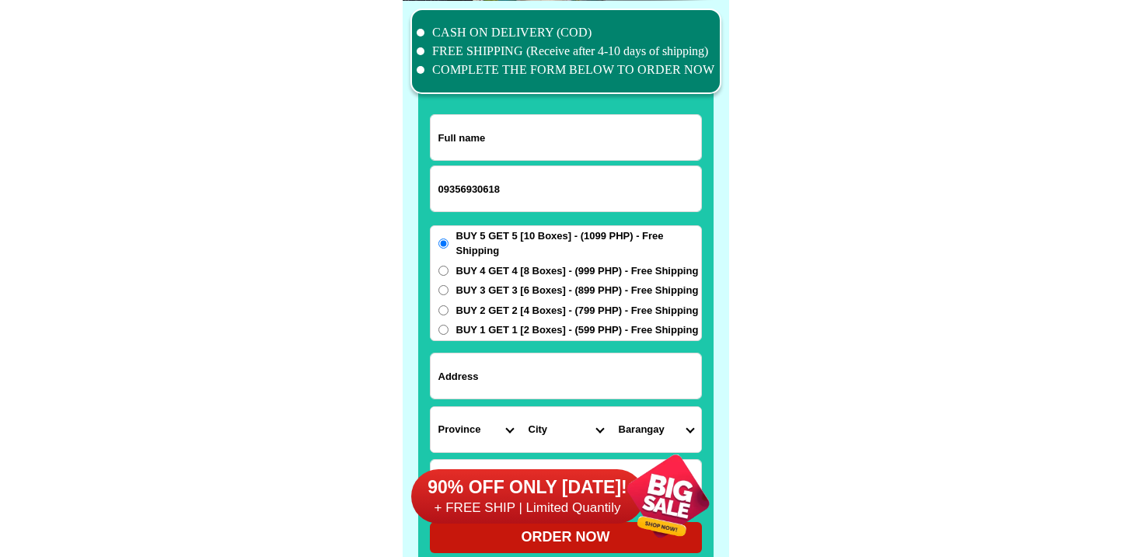
click at [472, 124] on input "Input full_name" at bounding box center [566, 137] width 270 height 45
paste input "Asia uyag"
type input "Asia uyag"
click at [529, 356] on input "Input address" at bounding box center [566, 376] width 270 height 45
paste input "Poblacion, Palimbang, Sultan kudarat"
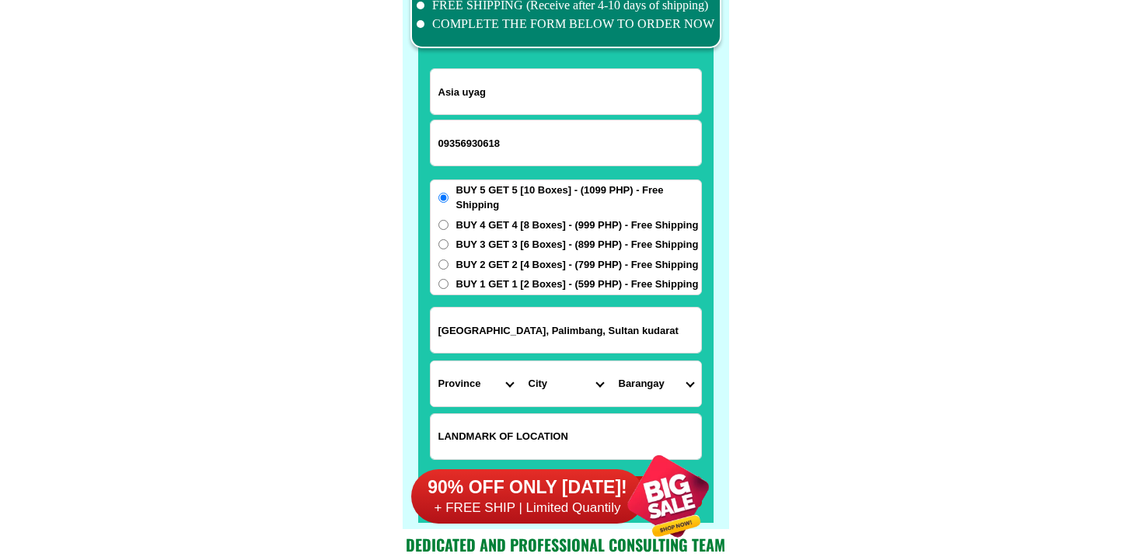
scroll to position [12129, 0]
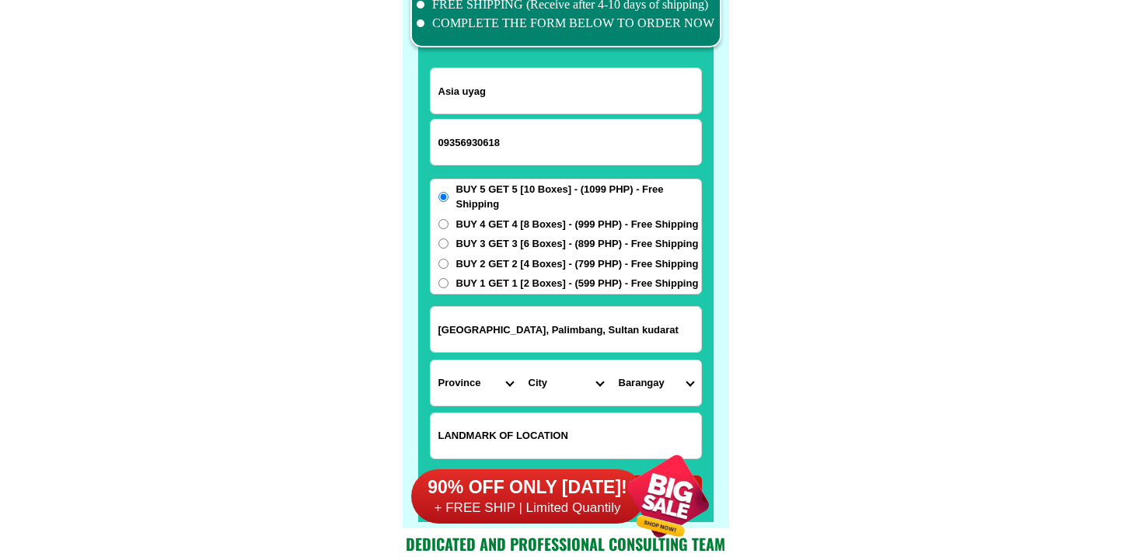
type input "Poblacion, Palimbang, Sultan kudarat"
click at [483, 374] on select "Province [GEOGRAPHIC_DATA] [GEOGRAPHIC_DATA] [GEOGRAPHIC_DATA] [GEOGRAPHIC_DATA…" at bounding box center [476, 383] width 90 height 45
click at [431, 361] on select "Province [GEOGRAPHIC_DATA] [GEOGRAPHIC_DATA] [GEOGRAPHIC_DATA] [GEOGRAPHIC_DATA…" at bounding box center [476, 383] width 90 height 45
click at [487, 390] on select "Province [GEOGRAPHIC_DATA] [GEOGRAPHIC_DATA] [GEOGRAPHIC_DATA] [GEOGRAPHIC_DATA…" at bounding box center [476, 383] width 90 height 45
select select "63_189"
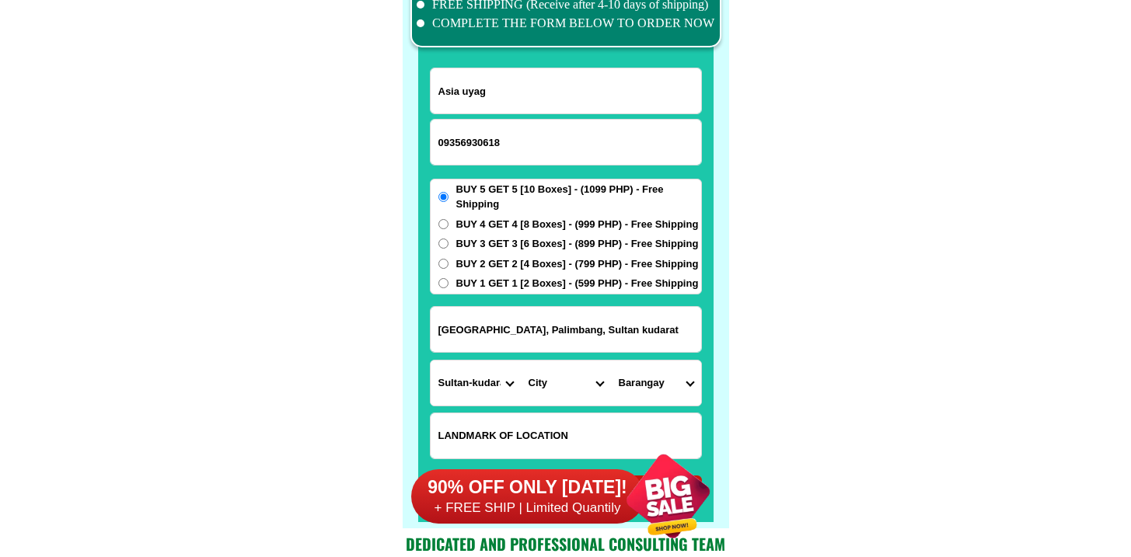
click at [431, 361] on select "Province [GEOGRAPHIC_DATA] [GEOGRAPHIC_DATA] [GEOGRAPHIC_DATA] [GEOGRAPHIC_DATA…" at bounding box center [476, 383] width 90 height 45
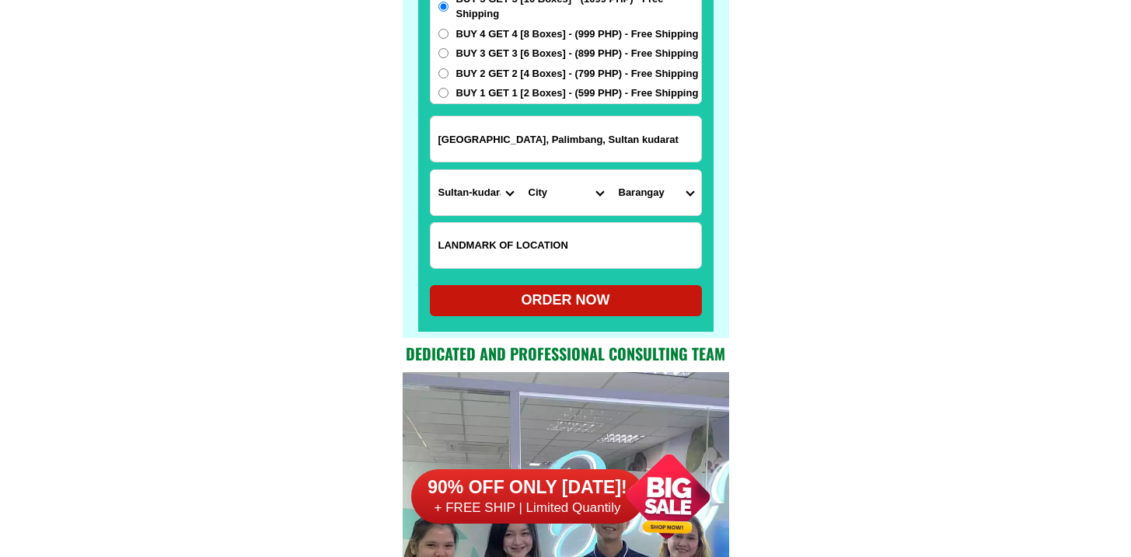
click at [557, 208] on select "City Bagumbayan Columbio Isulan Kalamansig Lambayong Lebak Lutayan Palimbang Pr…" at bounding box center [566, 192] width 90 height 45
select select "63_1894584"
click at [521, 170] on select "City Bagumbayan Columbio Isulan Kalamansig Lambayong Lebak Lutayan Palimbang Pr…" at bounding box center [566, 192] width 90 height 45
click at [649, 194] on select "Barangay Akol Badiangon Baliango Balwan (bulan) Bambanen Baranayan Barongis Bat…" at bounding box center [656, 192] width 90 height 45
select select "63_18945845556"
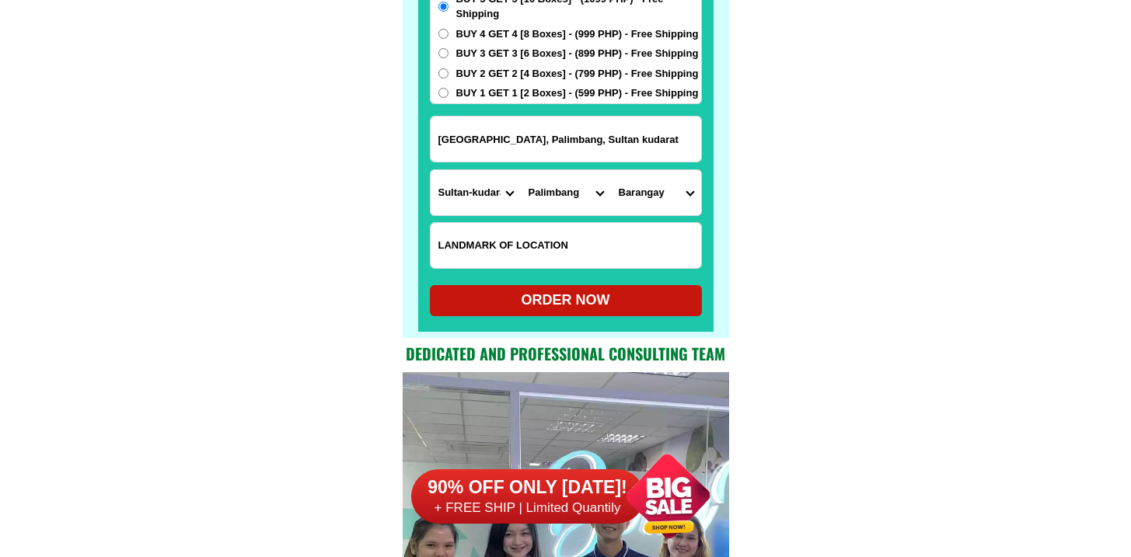
click at [611, 170] on select "Barangay Akol Badiangon Baliango Balwan (bulan) Bambanen Baranayan Barongis Bat…" at bounding box center [656, 192] width 90 height 45
click at [518, 295] on div "ORDER NOW" at bounding box center [566, 300] width 272 height 21
radio input "true"
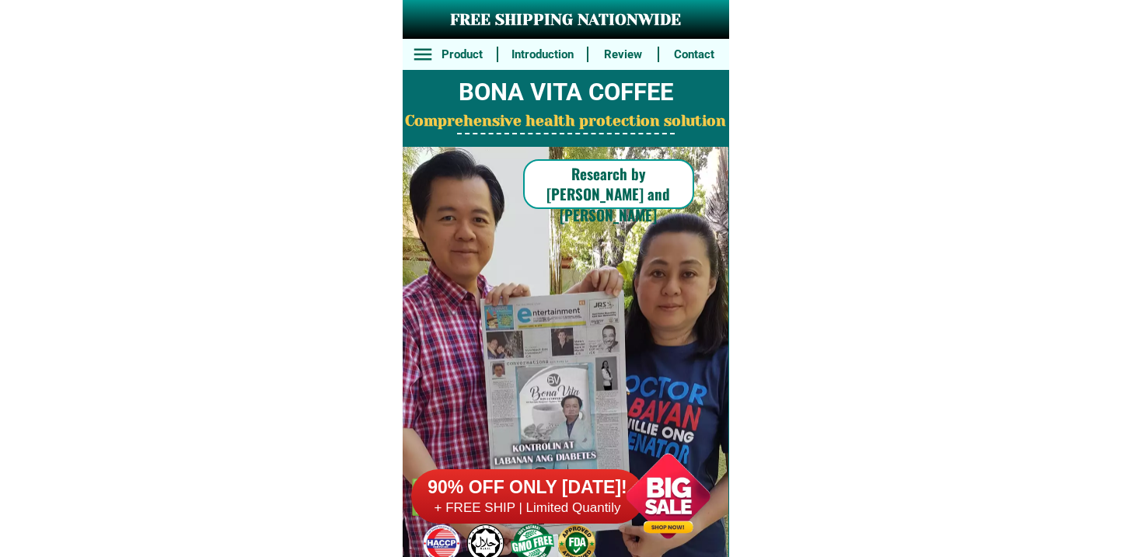
click at [582, 476] on h6 "90% OFF ONLY [DATE]!" at bounding box center [527, 487] width 233 height 23
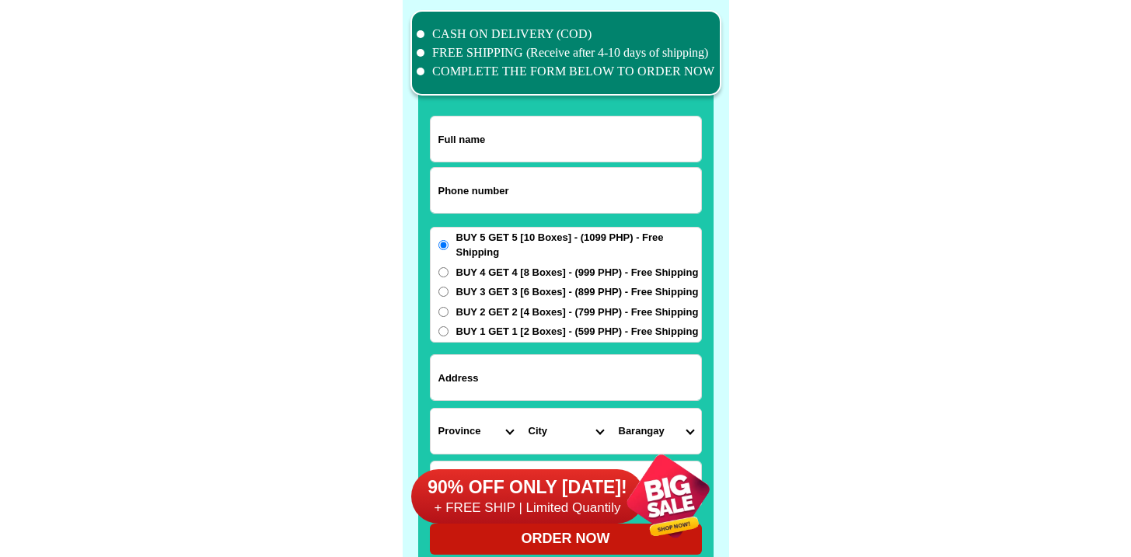
scroll to position [12083, 0]
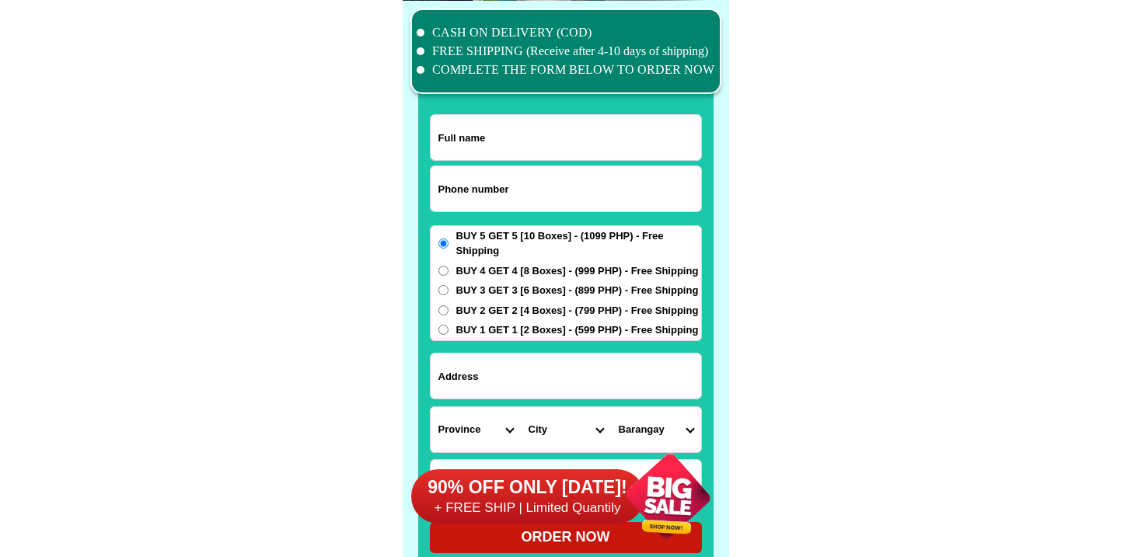
click at [506, 182] on input "Input phone_number" at bounding box center [566, 188] width 270 height 45
paste input "9186806319"
click at [438, 188] on input "9186806319" at bounding box center [566, 188] width 270 height 45
type input "09186806319"
drag, startPoint x: 474, startPoint y: 103, endPoint x: 476, endPoint y: 114, distance: 11.8
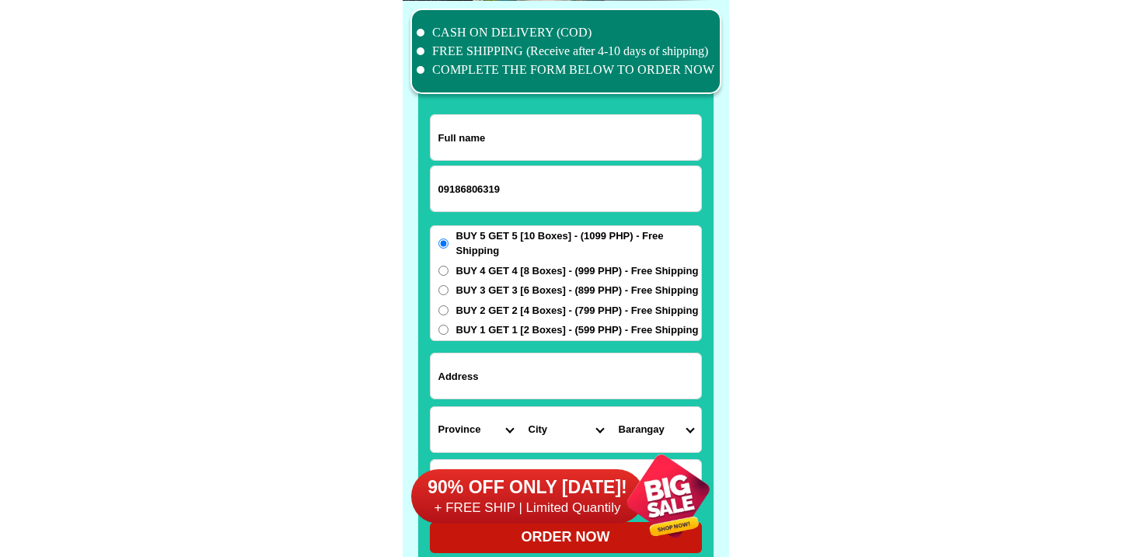
click at [474, 103] on div at bounding box center [565, 296] width 295 height 546
click at [476, 115] on input "Input full_name" at bounding box center [566, 137] width 270 height 45
paste input "Helen Habana"
type input "Helen Habana"
click at [494, 375] on input "Input address" at bounding box center [566, 376] width 270 height 45
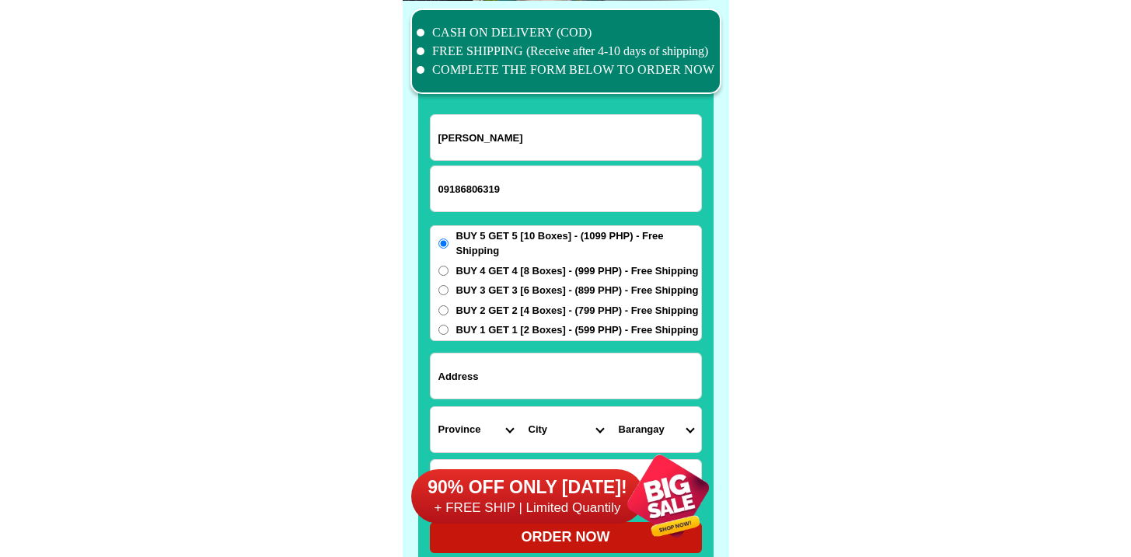
paste input "Blk19 081Genebra St Eusebio Ave. Pinagbuhatan Pas8g City"
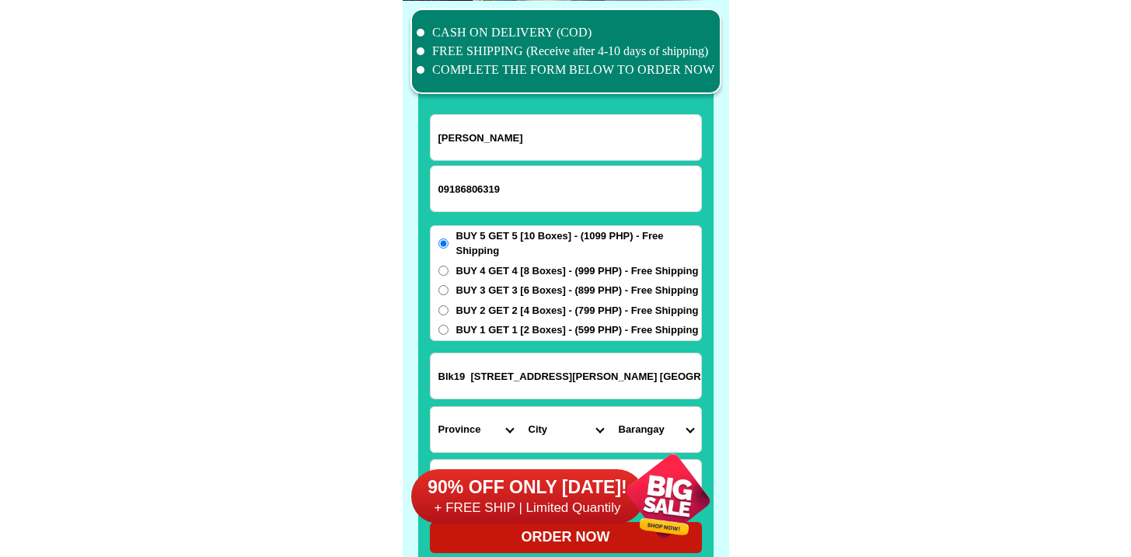
scroll to position [0, 30]
type input "Blk19 081Genebra St Eusebio Ave. Pinagbuhatan Pas8g City"
click at [455, 407] on select "Province [GEOGRAPHIC_DATA] [GEOGRAPHIC_DATA] [GEOGRAPHIC_DATA] [GEOGRAPHIC_DATA…" at bounding box center [476, 429] width 90 height 45
click at [459, 424] on select "Province [GEOGRAPHIC_DATA] [GEOGRAPHIC_DATA] [GEOGRAPHIC_DATA] [GEOGRAPHIC_DATA…" at bounding box center [476, 429] width 90 height 45
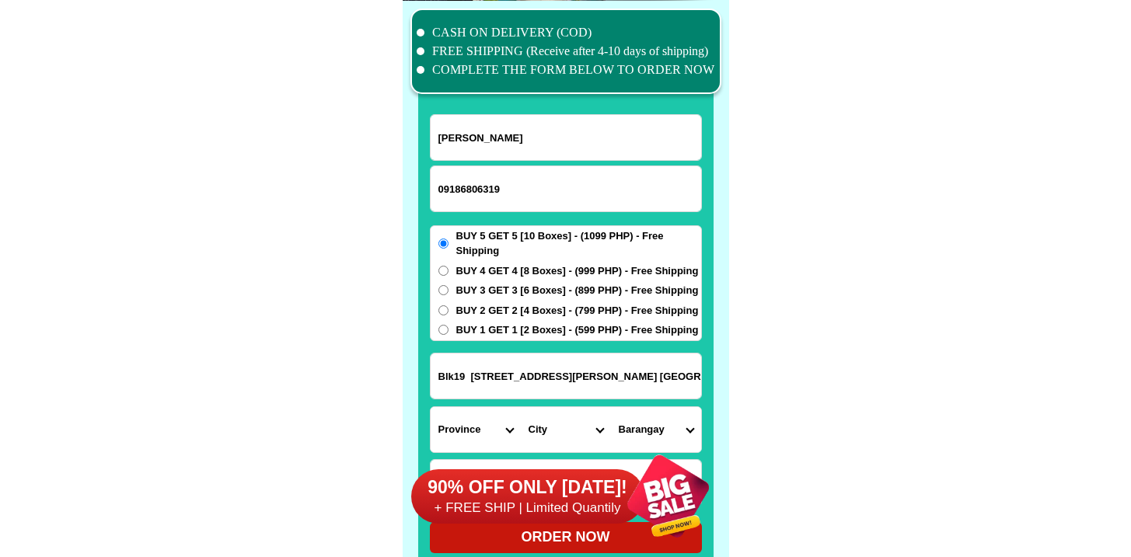
select select "63_219"
click at [431, 407] on select "Province [GEOGRAPHIC_DATA] [GEOGRAPHIC_DATA] [GEOGRAPHIC_DATA] [GEOGRAPHIC_DATA…" at bounding box center [476, 429] width 90 height 45
click at [550, 389] on input "Blk19 081Genebra St Eusebio Ave. Pinagbuhatan Pas8g City" at bounding box center [566, 376] width 270 height 45
drag, startPoint x: 538, startPoint y: 377, endPoint x: 895, endPoint y: 395, distance: 357.2
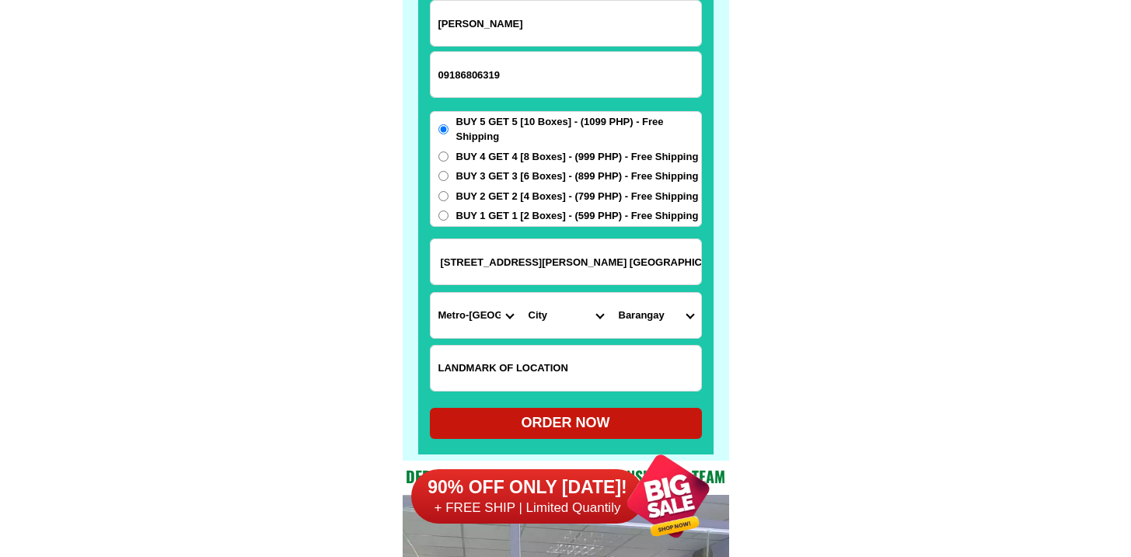
scroll to position [12289, 0]
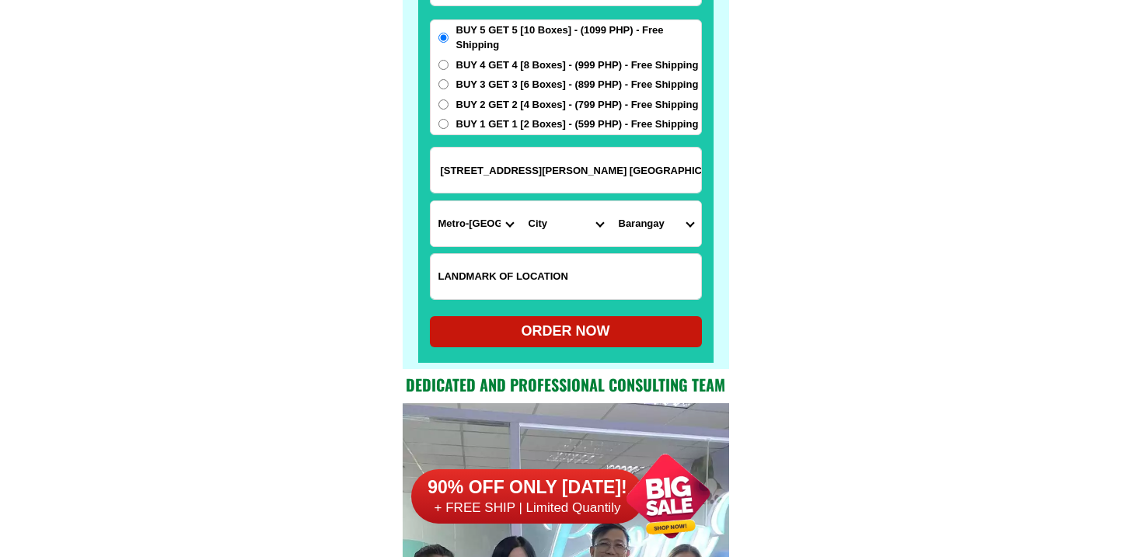
click at [567, 235] on select "City [GEOGRAPHIC_DATA] [GEOGRAPHIC_DATA] [GEOGRAPHIC_DATA] [GEOGRAPHIC_DATA]-ci…" at bounding box center [566, 223] width 90 height 45
select select "63_2196502"
click at [521, 201] on select "City [GEOGRAPHIC_DATA] [GEOGRAPHIC_DATA] [GEOGRAPHIC_DATA] [GEOGRAPHIC_DATA]-ci…" at bounding box center [566, 223] width 90 height 45
click at [645, 180] on input "Blk19 081Genebra St Eusebio Ave. Pinagbuhatan Pas8g City" at bounding box center [566, 170] width 270 height 45
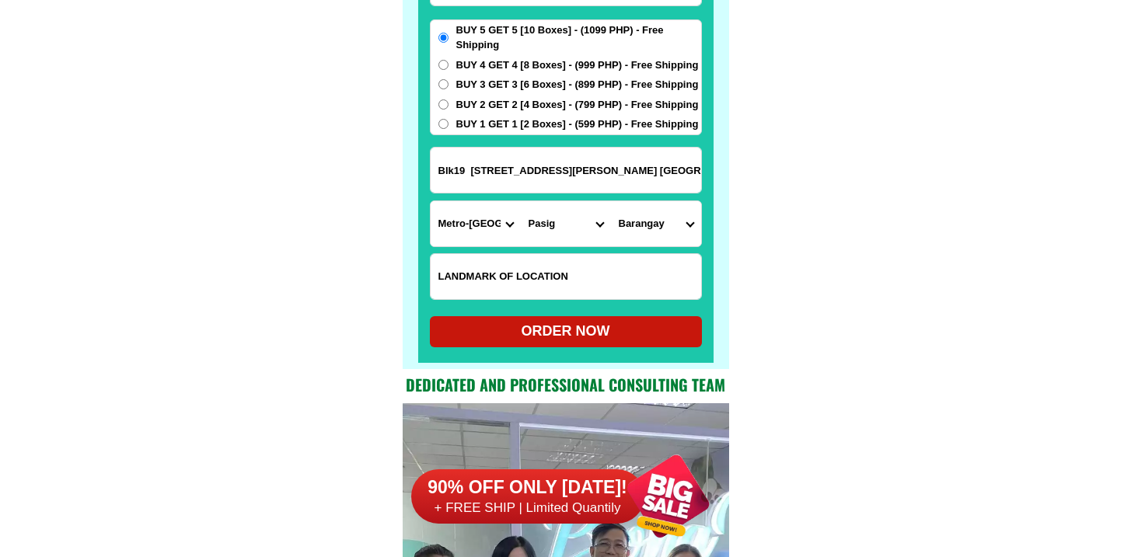
click at [654, 208] on select "Barangay Bagong ilog Bagong katipunan Bambang Buting Caniogan Dela paz Kalawaan…" at bounding box center [656, 223] width 90 height 45
select select "63_21965025480"
click at [611, 201] on select "Barangay Bagong ilog Bagong katipunan Bambang Buting Caniogan Dela paz Kalawaan…" at bounding box center [656, 223] width 90 height 45
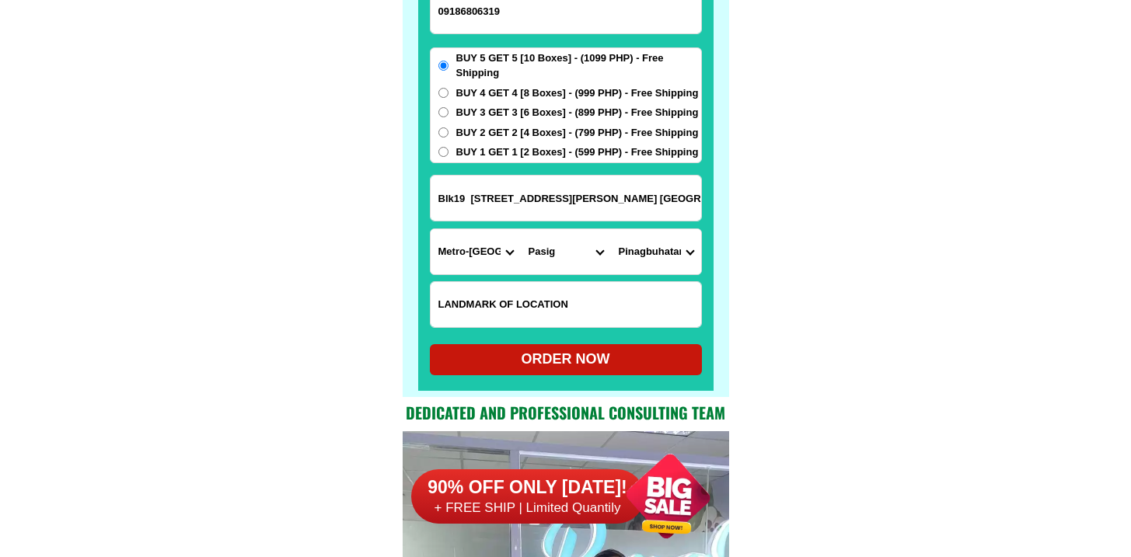
scroll to position [12260, 0]
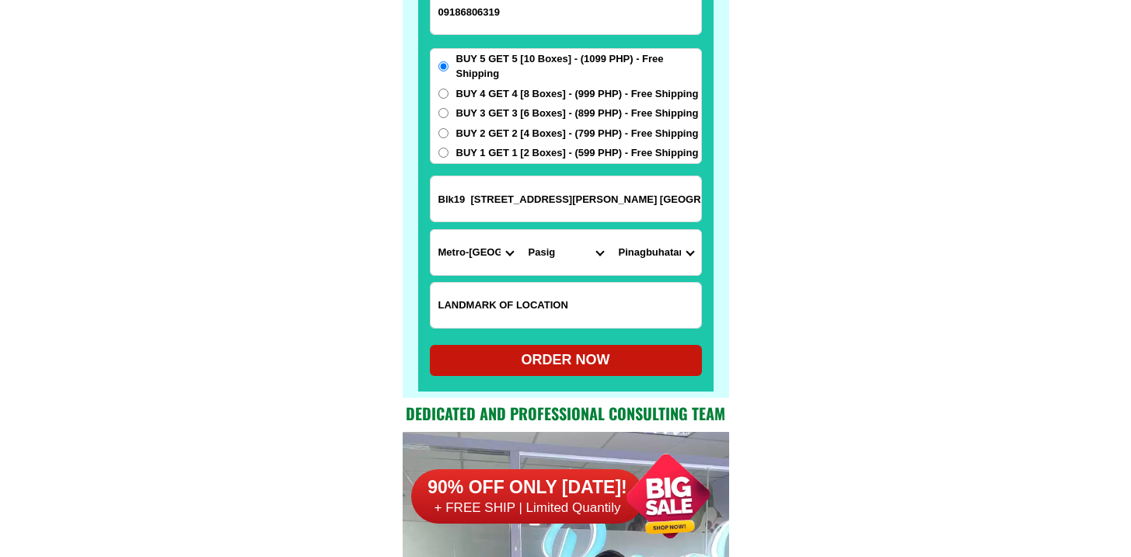
click at [501, 368] on div "ORDER NOW" at bounding box center [566, 360] width 272 height 21
radio input "true"
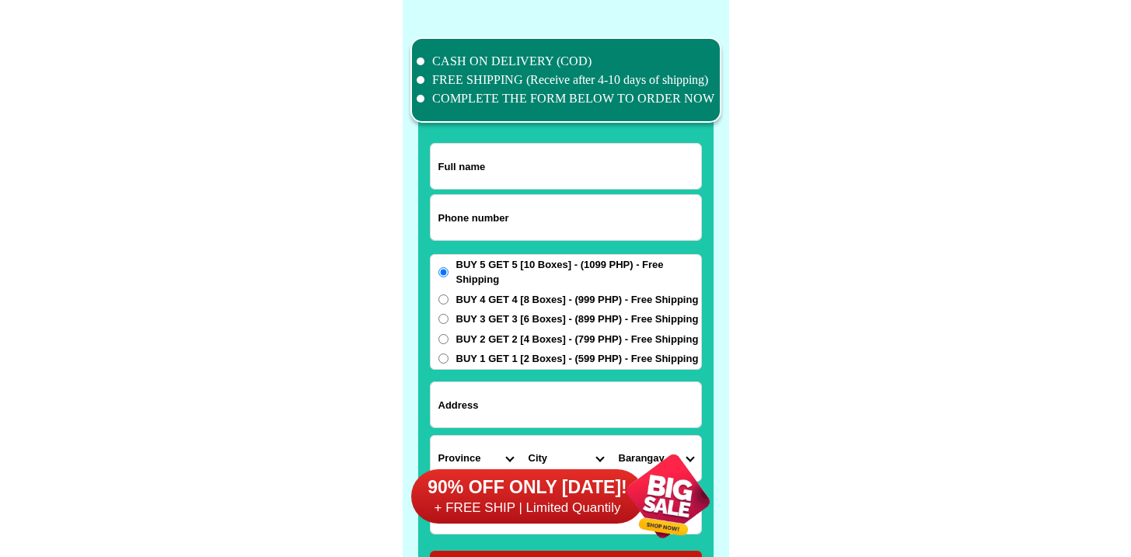
scroll to position [12083, 0]
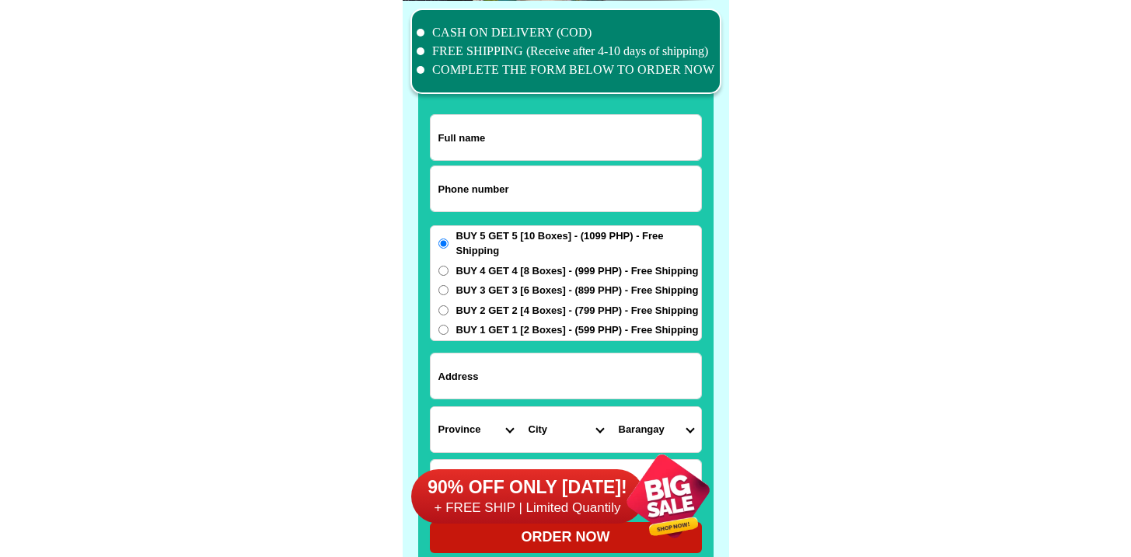
click at [532, 186] on input "Input phone_number" at bounding box center [566, 188] width 270 height 45
click at [513, 163] on form "ORDER NOW Province [GEOGRAPHIC_DATA] [GEOGRAPHIC_DATA] [GEOGRAPHIC_DATA] [GEOGR…" at bounding box center [566, 333] width 272 height 439
click at [511, 178] on input "Input phone_number" at bounding box center [566, 188] width 270 height 45
paste input "9452544239"
type input "09452544239"
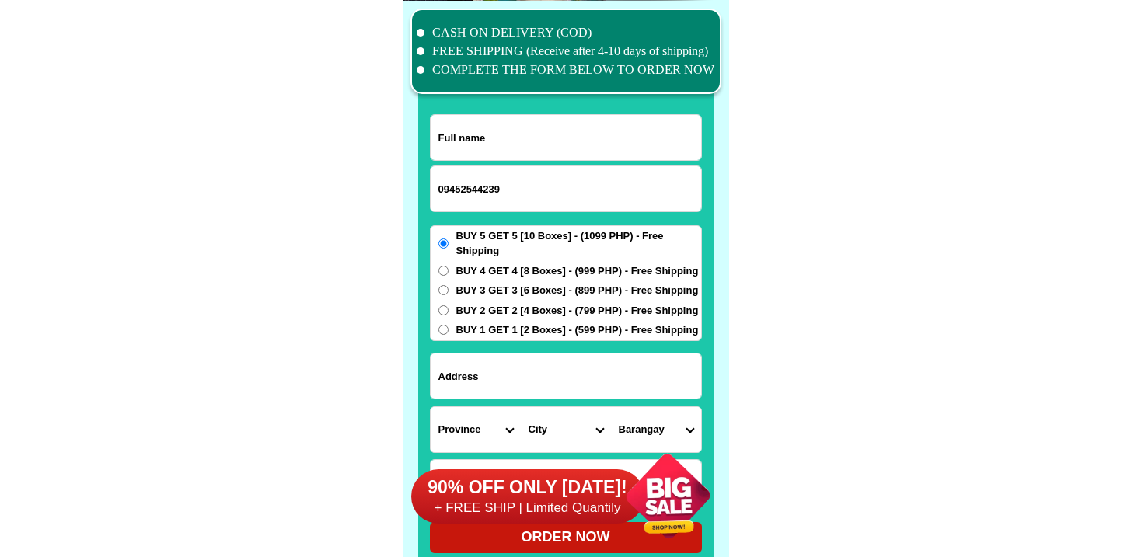
click at [481, 137] on input "Input full_name" at bounding box center [566, 137] width 270 height 45
paste input "[PERSON_NAME] Oropa"
type input "[PERSON_NAME] Oropa"
click at [521, 379] on input "Input address" at bounding box center [566, 376] width 270 height 45
paste input "[PERSON_NAME] Mindanao"
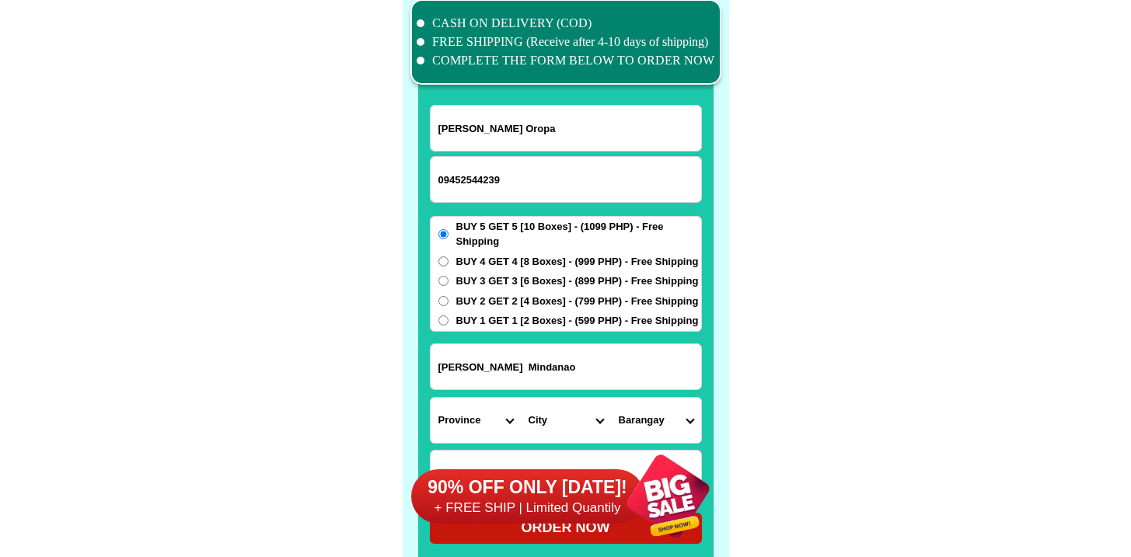
scroll to position [12111, 0]
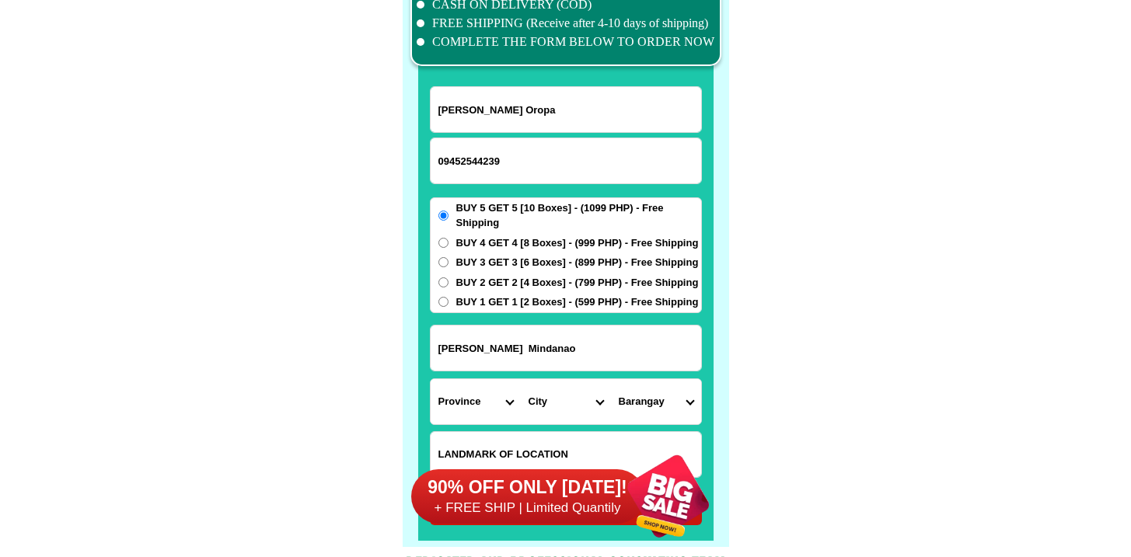
type input "[PERSON_NAME] Mindanao"
click at [450, 297] on label "BUY 1 GET 1 [2 Boxes] - (599 PHP) - Free Shipping" at bounding box center [566, 303] width 270 height 16
click at [448, 297] on input "BUY 1 GET 1 [2 Boxes] - (599 PHP) - Free Shipping" at bounding box center [443, 302] width 10 height 10
radio input "true"
click at [494, 260] on span "BUY 3 GET 3 [6 Boxes] - (899 PHP) - Free Shipping" at bounding box center [577, 263] width 243 height 16
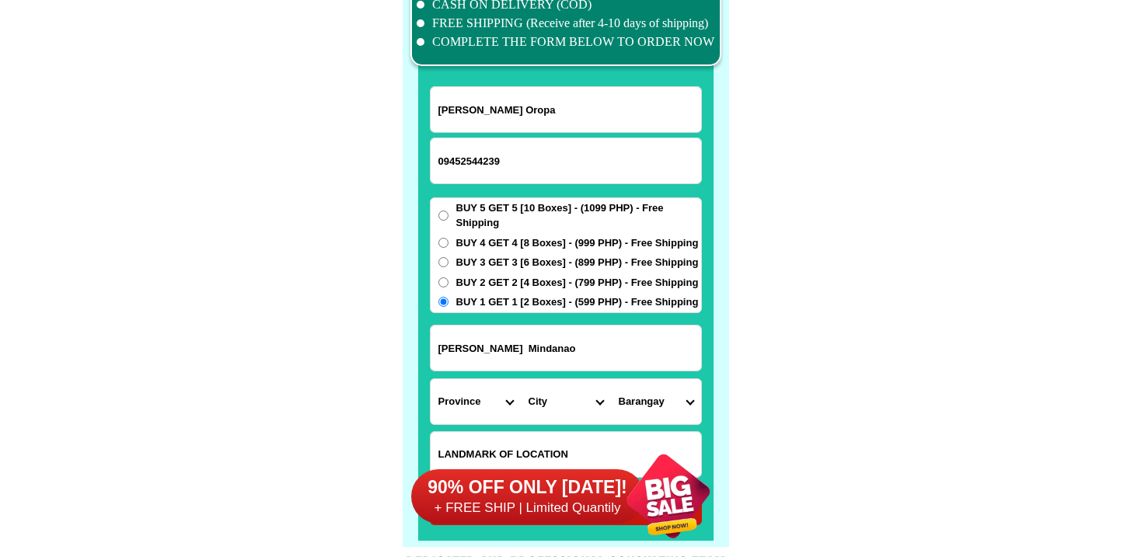
click at [448, 260] on input "BUY 3 GET 3 [6 Boxes] - (899 PHP) - Free Shipping" at bounding box center [443, 262] width 10 height 10
radio input "true"
click at [488, 404] on select "Province [GEOGRAPHIC_DATA] [GEOGRAPHIC_DATA] [GEOGRAPHIC_DATA] [GEOGRAPHIC_DATA…" at bounding box center [476, 401] width 90 height 45
select select "63_219"
click at [431, 379] on select "Province [GEOGRAPHIC_DATA] [GEOGRAPHIC_DATA] [GEOGRAPHIC_DATA] [GEOGRAPHIC_DATA…" at bounding box center [476, 401] width 90 height 45
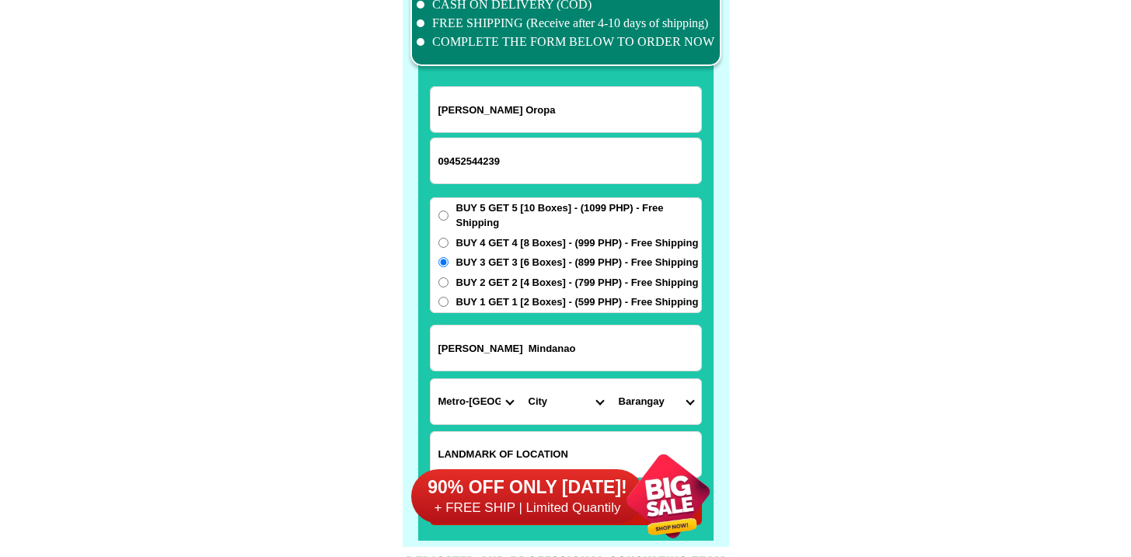
click at [564, 405] on select "City" at bounding box center [566, 401] width 90 height 45
select select "63_2194070"
click at [521, 379] on select "City [GEOGRAPHIC_DATA] [GEOGRAPHIC_DATA] [GEOGRAPHIC_DATA] [GEOGRAPHIC_DATA]-ci…" at bounding box center [566, 401] width 90 height 45
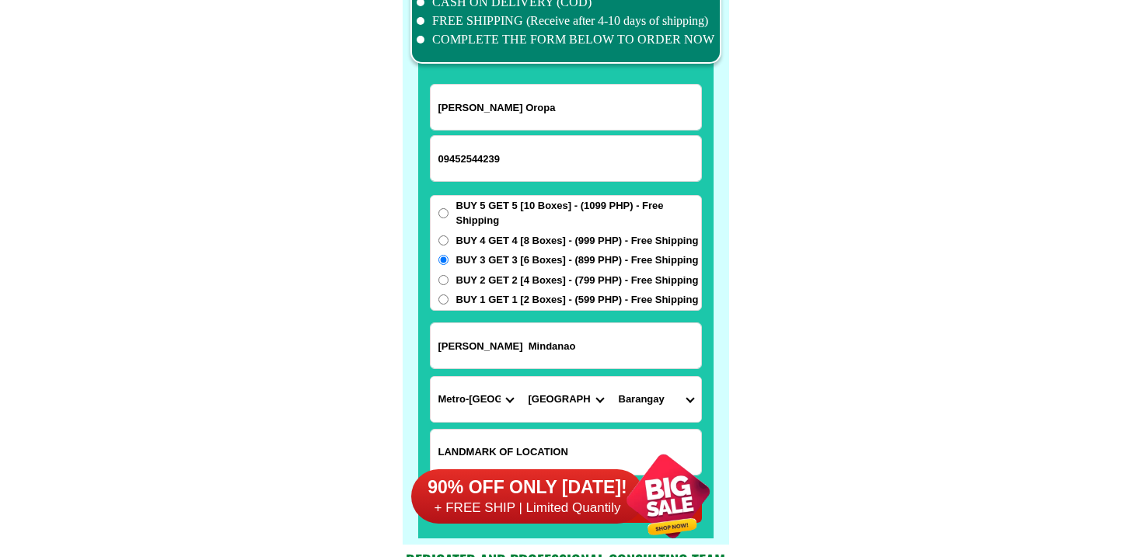
scroll to position [12114, 0]
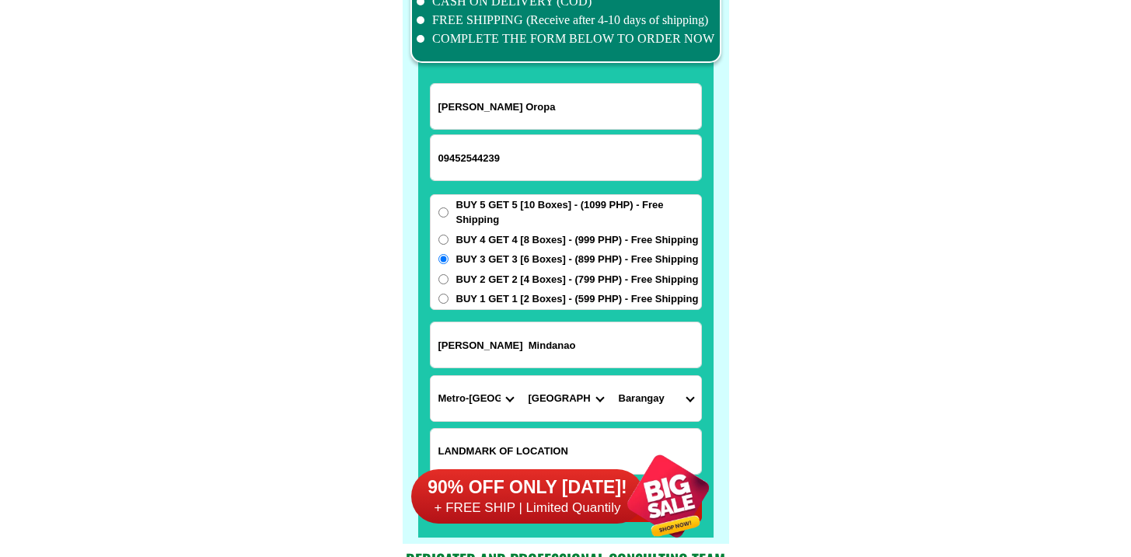
click at [679, 402] on select "Barangay Alicia Amihan Apolonio samson Aurora Baesa Bagbag Bago bantay Bagong l…" at bounding box center [656, 398] width 90 height 45
select select "63_21940709343"
click at [611, 376] on select "Barangay Alicia Amihan Apolonio samson Aurora Baesa Bagbag Bago bantay Bagong l…" at bounding box center [656, 398] width 90 height 45
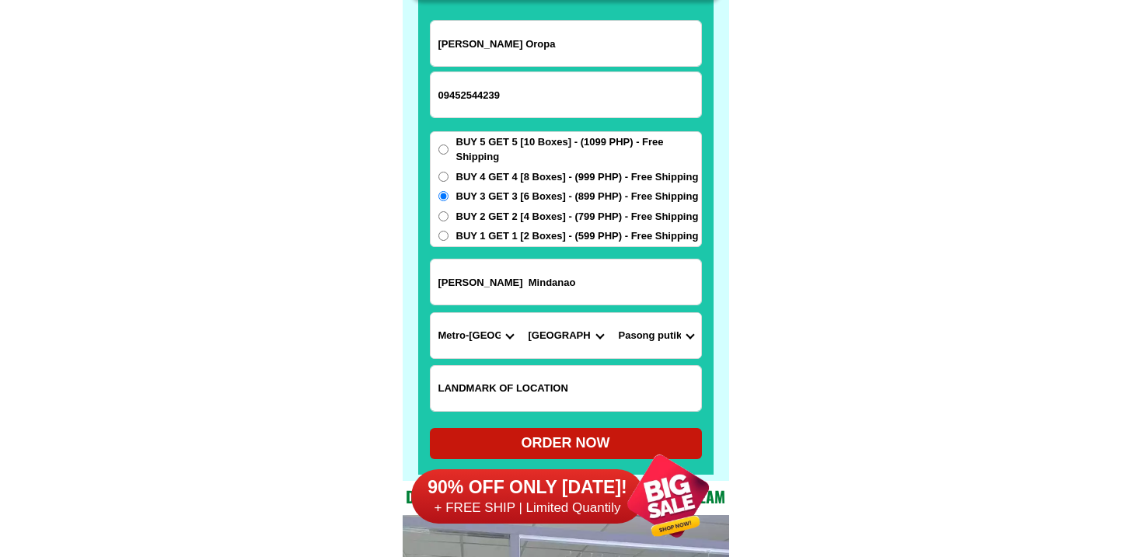
scroll to position [12220, 0]
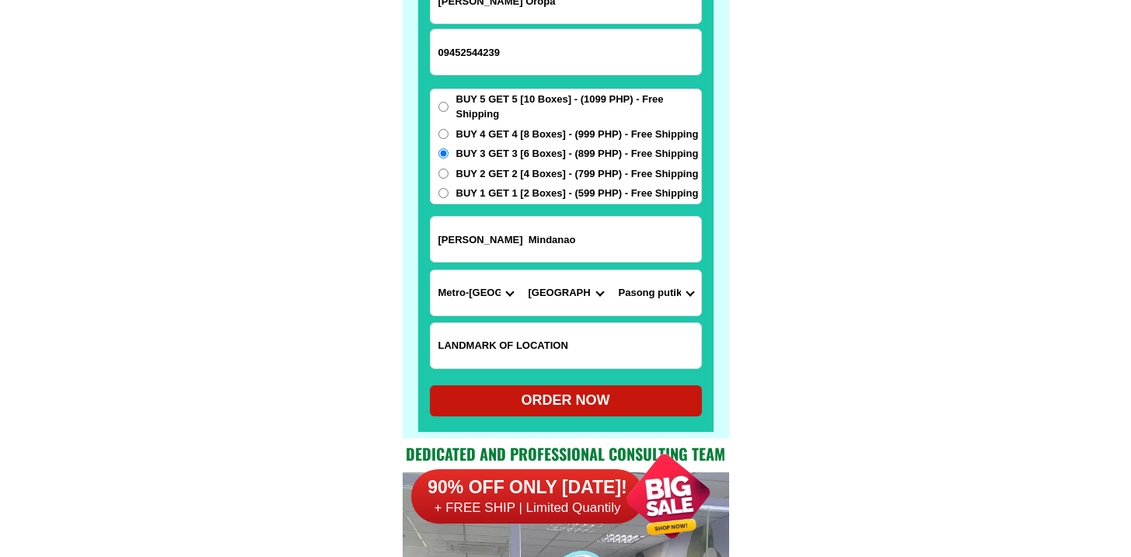
click at [511, 396] on div "ORDER NOW" at bounding box center [566, 400] width 272 height 21
radio input "true"
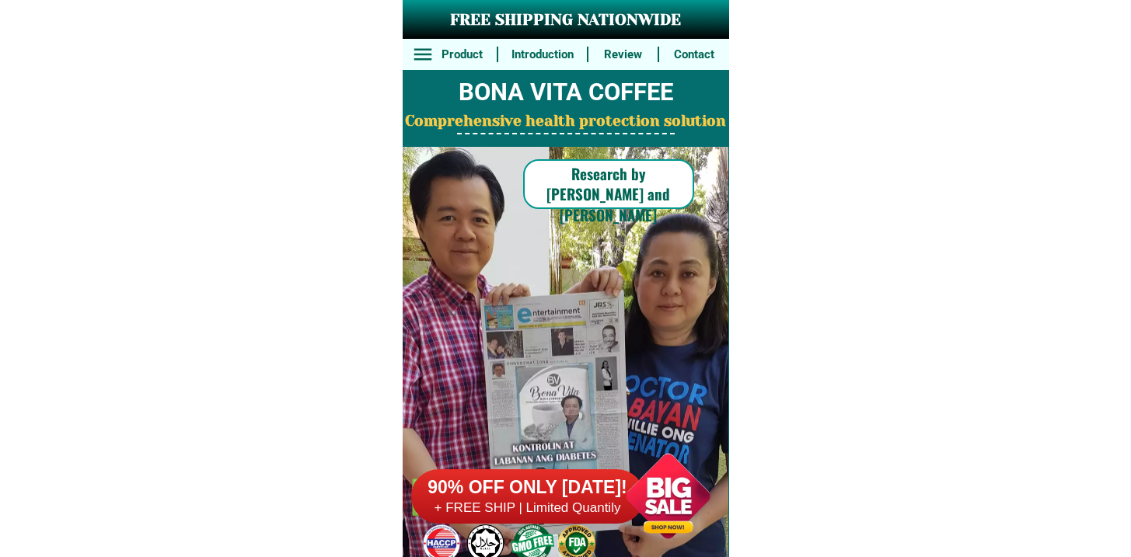
click at [617, 468] on div at bounding box center [668, 496] width 122 height 122
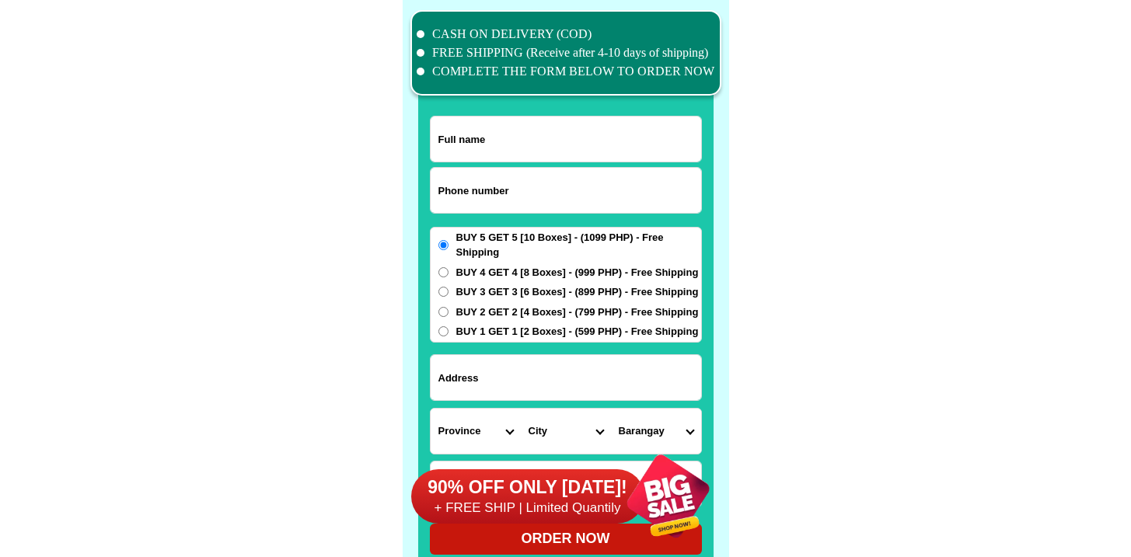
scroll to position [12083, 0]
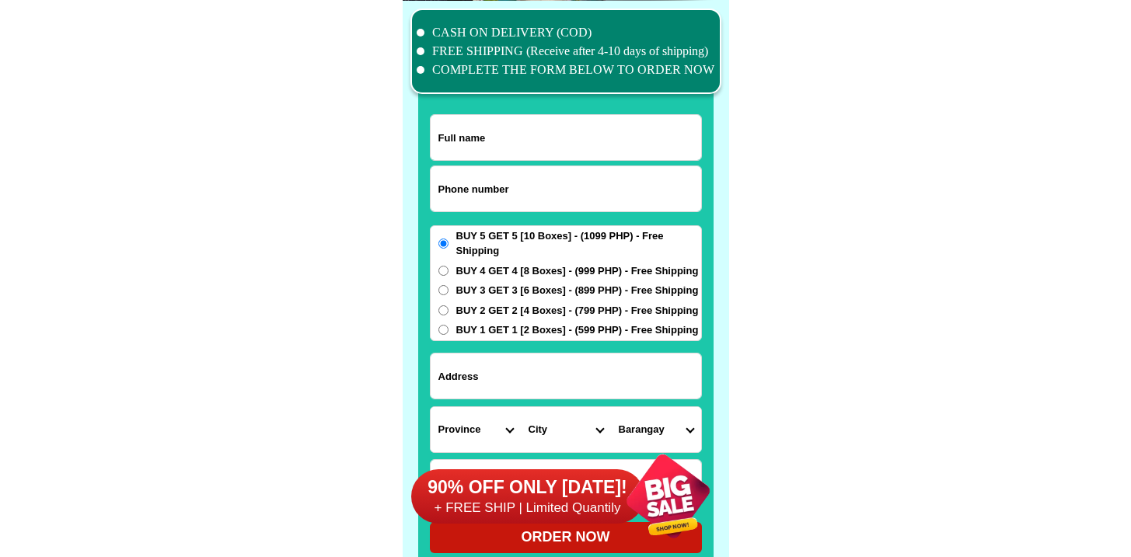
click at [525, 194] on input "Input phone_number" at bounding box center [566, 188] width 270 height 45
paste input "9949336065"
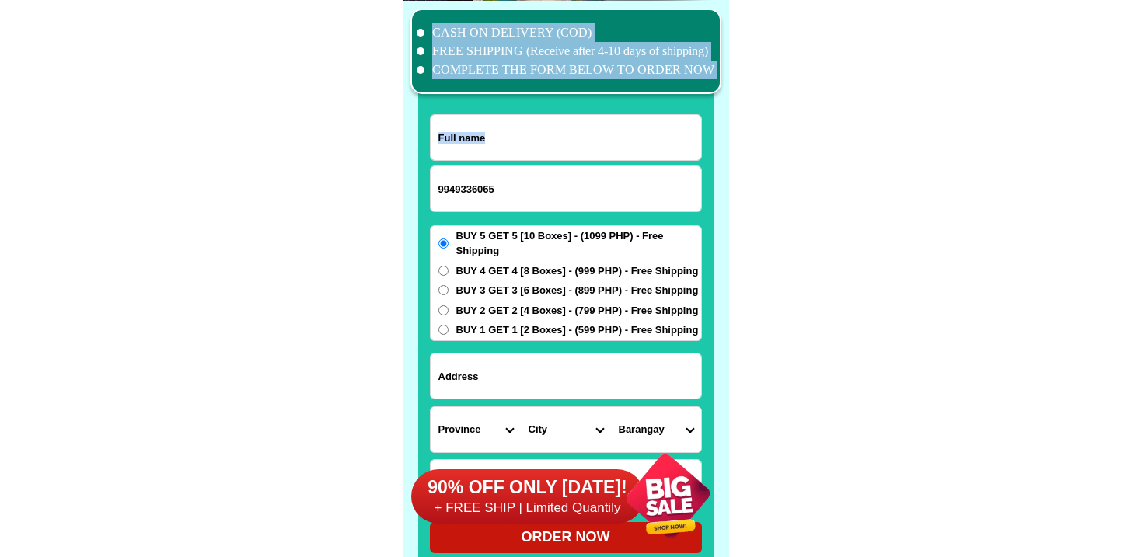
click at [431, 187] on div "CASH ON DELIVERY (COD) FREE SHIPPING (Receive after 4-10 days of shipping) COMP…" at bounding box center [566, 288] width 326 height 574
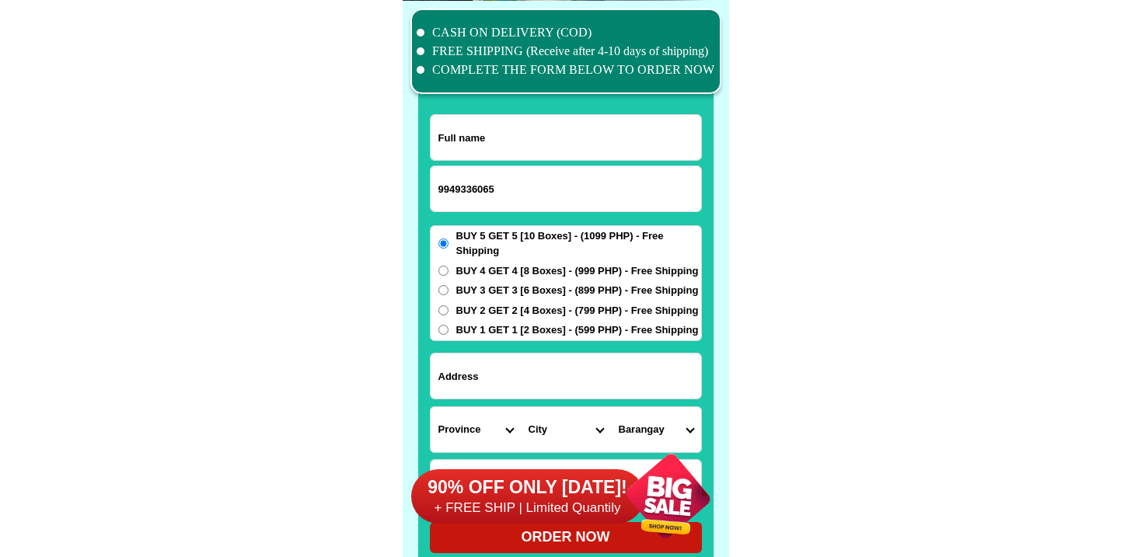
click at [437, 186] on input "9949336065" at bounding box center [566, 188] width 270 height 45
type input "09949336065"
click at [525, 140] on input "Input full_name" at bounding box center [566, 137] width 270 height 45
paste input "[PERSON_NAME]"
type input "[PERSON_NAME]"
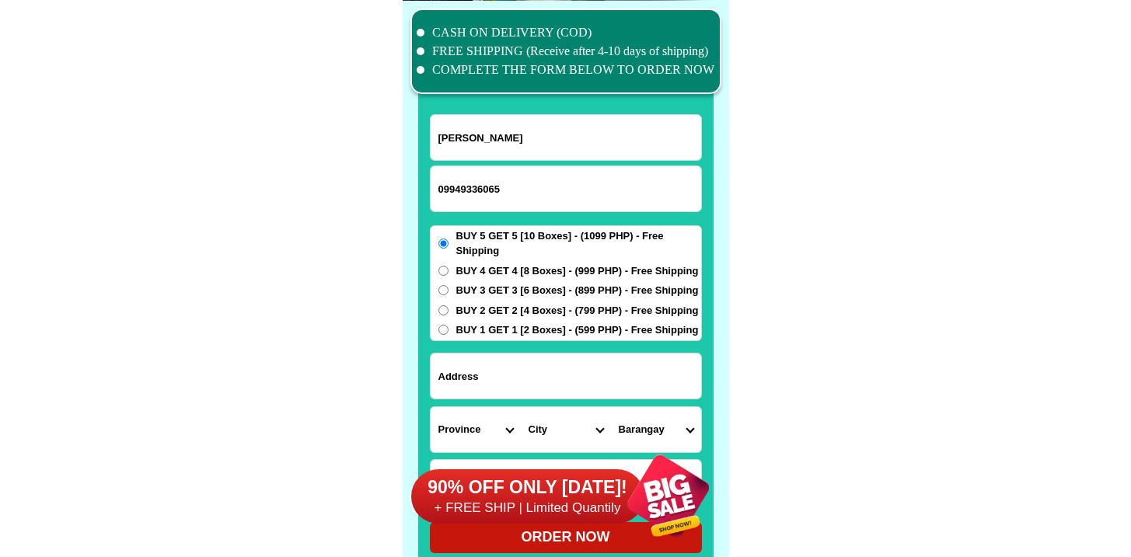
click at [521, 359] on input "Input address" at bounding box center [566, 376] width 270 height 45
paste input "Blk. [STREET_ADDRESS][DATE] St. HOLIDAY Homes Gen. TRIAS. [GEOGRAPHIC_DATA]"
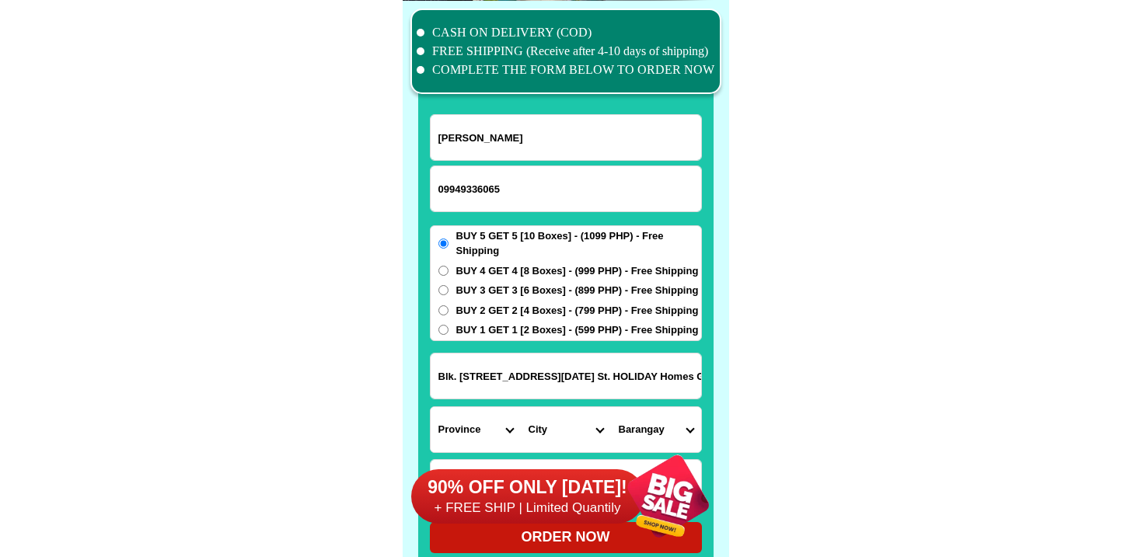
scroll to position [0, 44]
type input "Blk. [STREET_ADDRESS][DATE] St. HOLIDAY Homes Gen. TRIAS. [GEOGRAPHIC_DATA]"
click at [454, 426] on select "Province [GEOGRAPHIC_DATA] [GEOGRAPHIC_DATA] [GEOGRAPHIC_DATA] [GEOGRAPHIC_DATA…" at bounding box center [476, 429] width 90 height 45
select select "63_826"
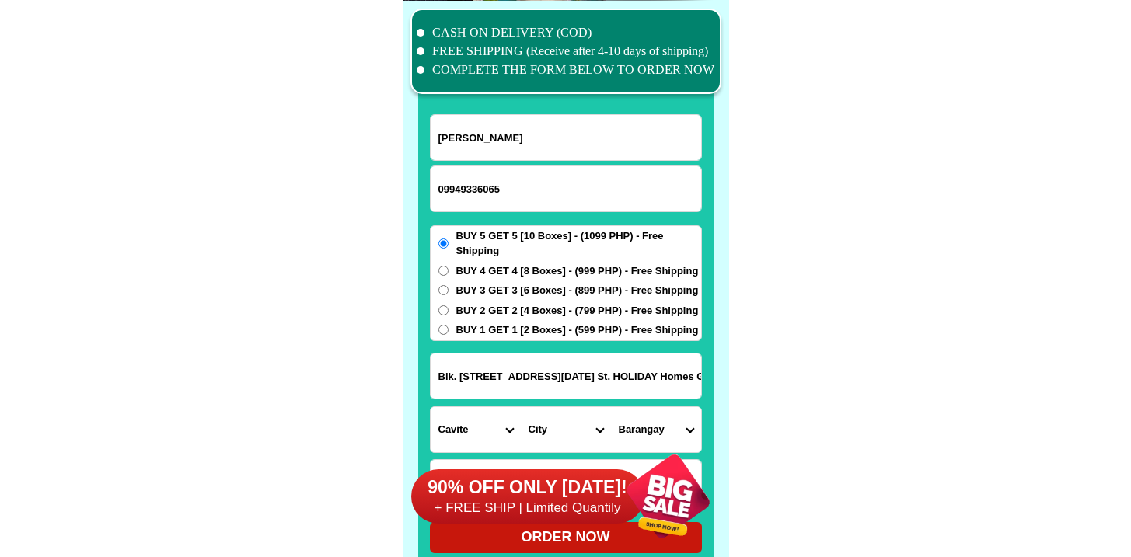
click at [431, 407] on select "Province [GEOGRAPHIC_DATA] [GEOGRAPHIC_DATA] [GEOGRAPHIC_DATA] [GEOGRAPHIC_DATA…" at bounding box center [476, 429] width 90 height 45
drag, startPoint x: 545, startPoint y: 379, endPoint x: 888, endPoint y: 379, distance: 342.8
click at [543, 419] on select "City [PERSON_NAME] [PERSON_NAME] [GEOGRAPHIC_DATA]-city [GEOGRAPHIC_DATA]-[GEOG…" at bounding box center [566, 429] width 90 height 45
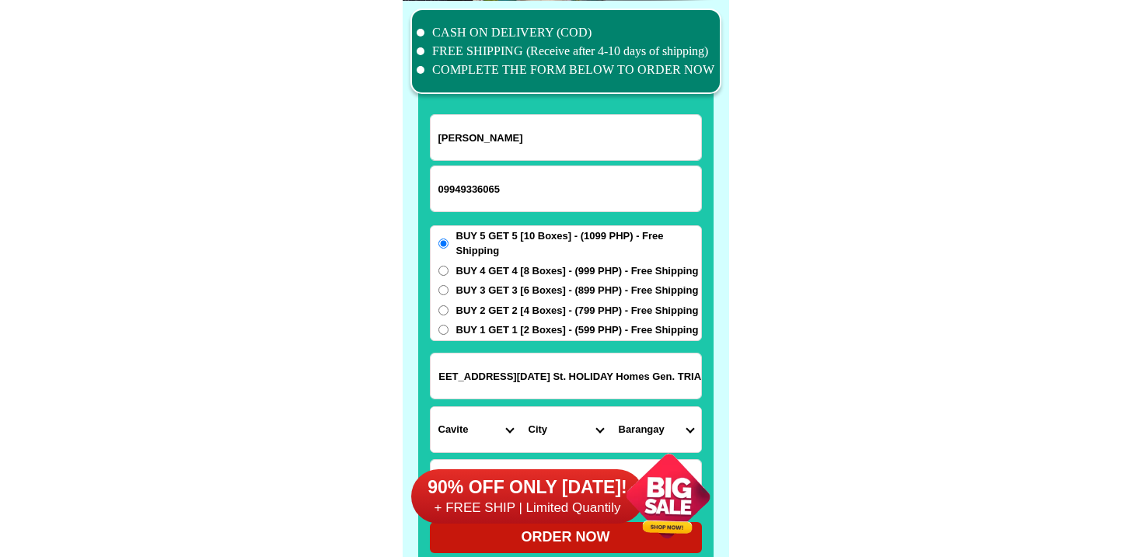
scroll to position [0, 0]
select select "63_826111"
click at [521, 407] on select "City [PERSON_NAME] [PERSON_NAME] [GEOGRAPHIC_DATA]-city [GEOGRAPHIC_DATA]-[GEOG…" at bounding box center [566, 429] width 90 height 45
drag, startPoint x: 520, startPoint y: 375, endPoint x: 794, endPoint y: 385, distance: 274.5
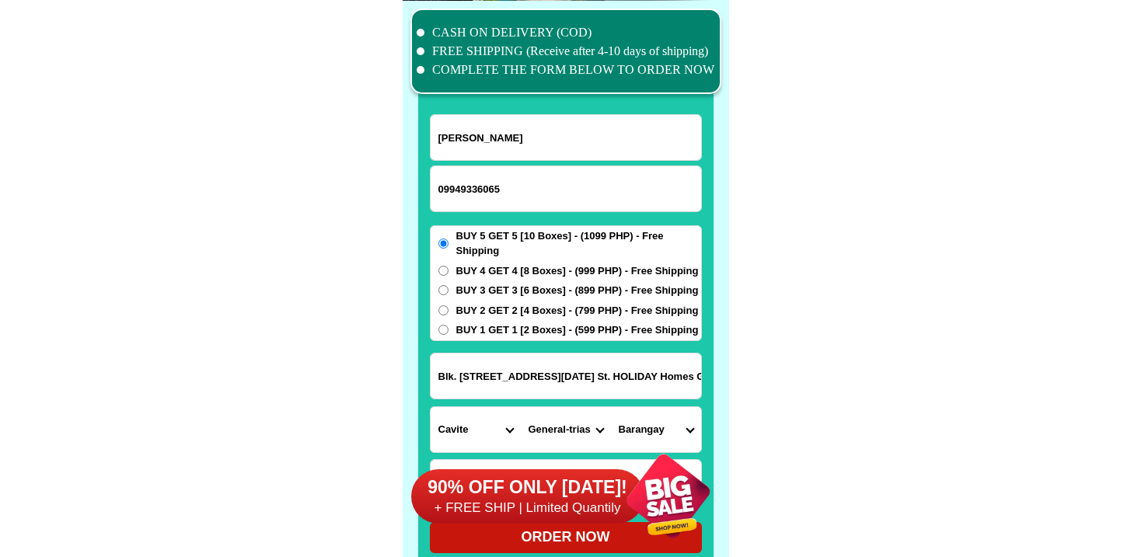
scroll to position [0, 44]
click at [666, 380] on input "Blk. [STREET_ADDRESS][DATE] St. HOLIDAY Homes Gen. TRIAS. [GEOGRAPHIC_DATA]" at bounding box center [566, 376] width 270 height 45
click at [647, 425] on select "Barangay Alingaro [PERSON_NAME]. (bgy. 7) Bacao i Bacao ii Bagumbayan pob. (bgy…" at bounding box center [656, 429] width 90 height 45
drag, startPoint x: 647, startPoint y: 425, endPoint x: 526, endPoint y: 366, distance: 134.9
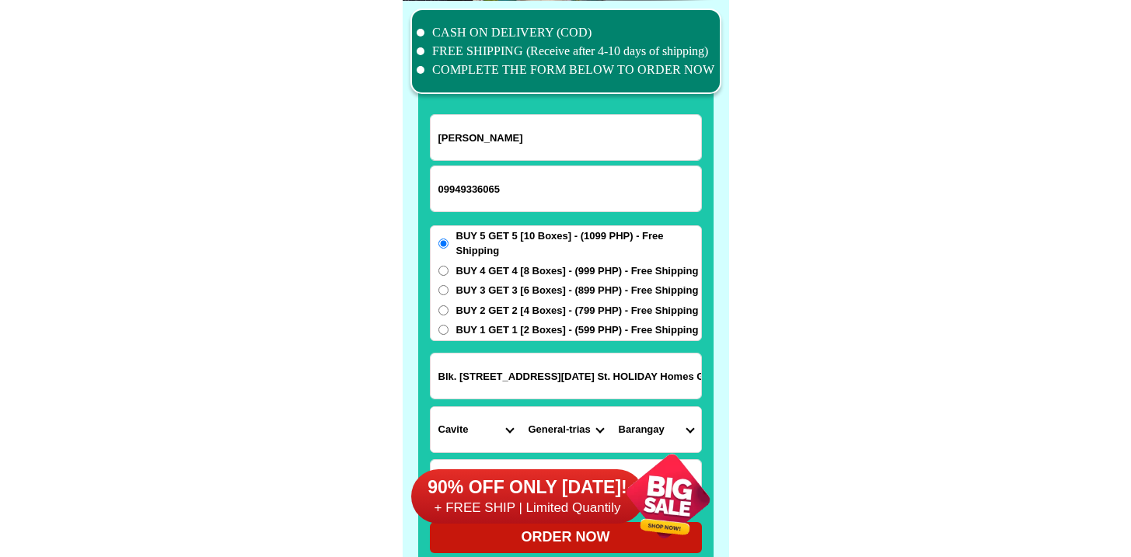
click at [526, 366] on input "Blk. [STREET_ADDRESS][DATE] St. HOLIDAY Homes Gen. TRIAS. [GEOGRAPHIC_DATA]" at bounding box center [566, 376] width 270 height 45
click at [624, 415] on select "Barangay Alingaro [PERSON_NAME]. (bgy. 7) Bacao i Bacao ii Bagumbayan pob. (bgy…" at bounding box center [656, 429] width 90 height 45
select select "63_8261115098"
click at [611, 407] on select "Barangay Alingaro [PERSON_NAME]. (bgy. 7) Bacao i Bacao ii Bagumbayan pob. (bgy…" at bounding box center [656, 429] width 90 height 45
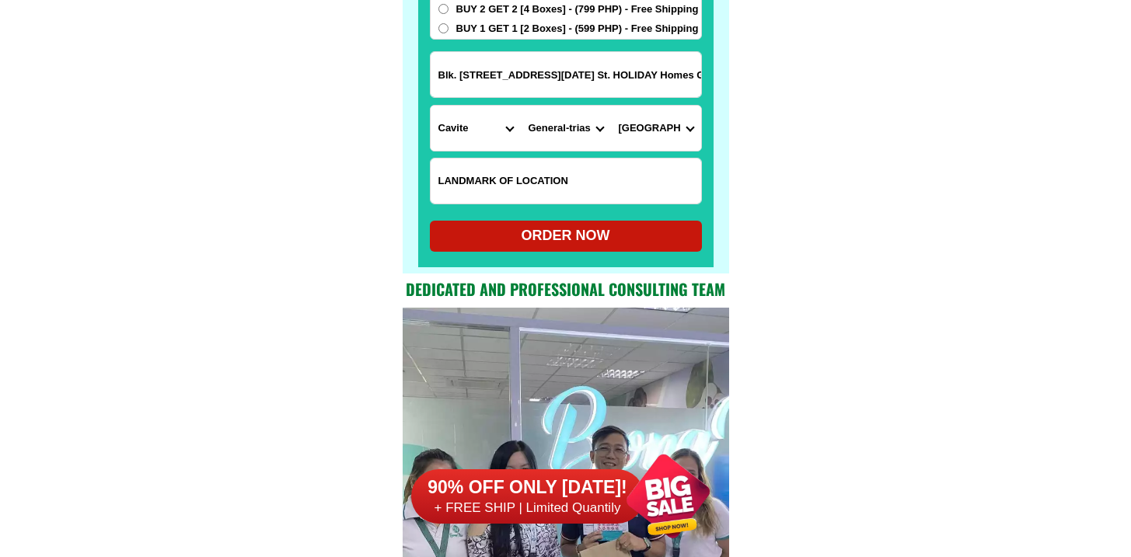
scroll to position [12394, 0]
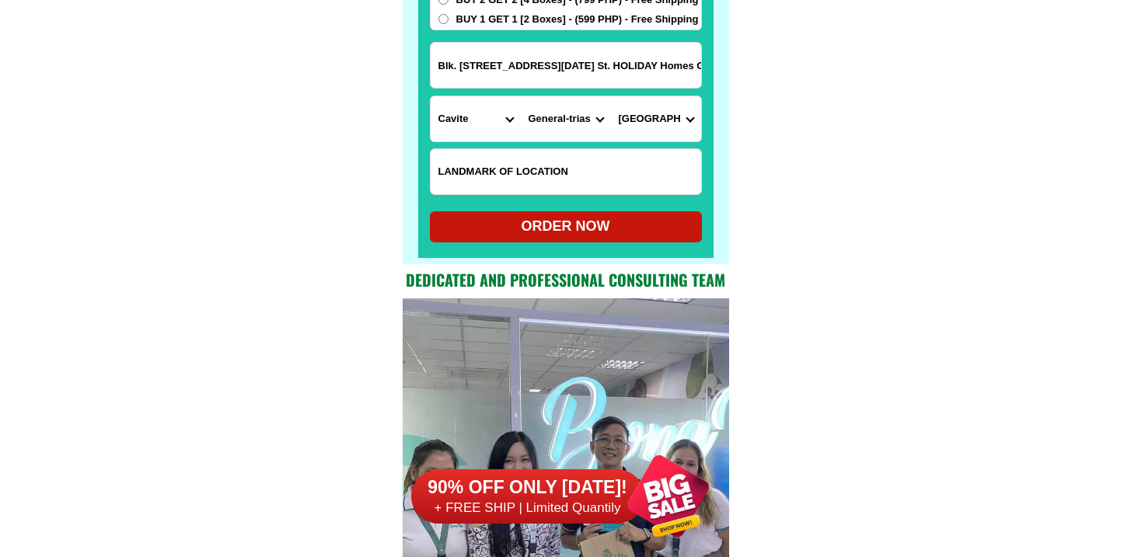
click at [535, 232] on div "ORDER NOW" at bounding box center [566, 226] width 272 height 21
radio input "true"
